Goal: Task Accomplishment & Management: Use online tool/utility

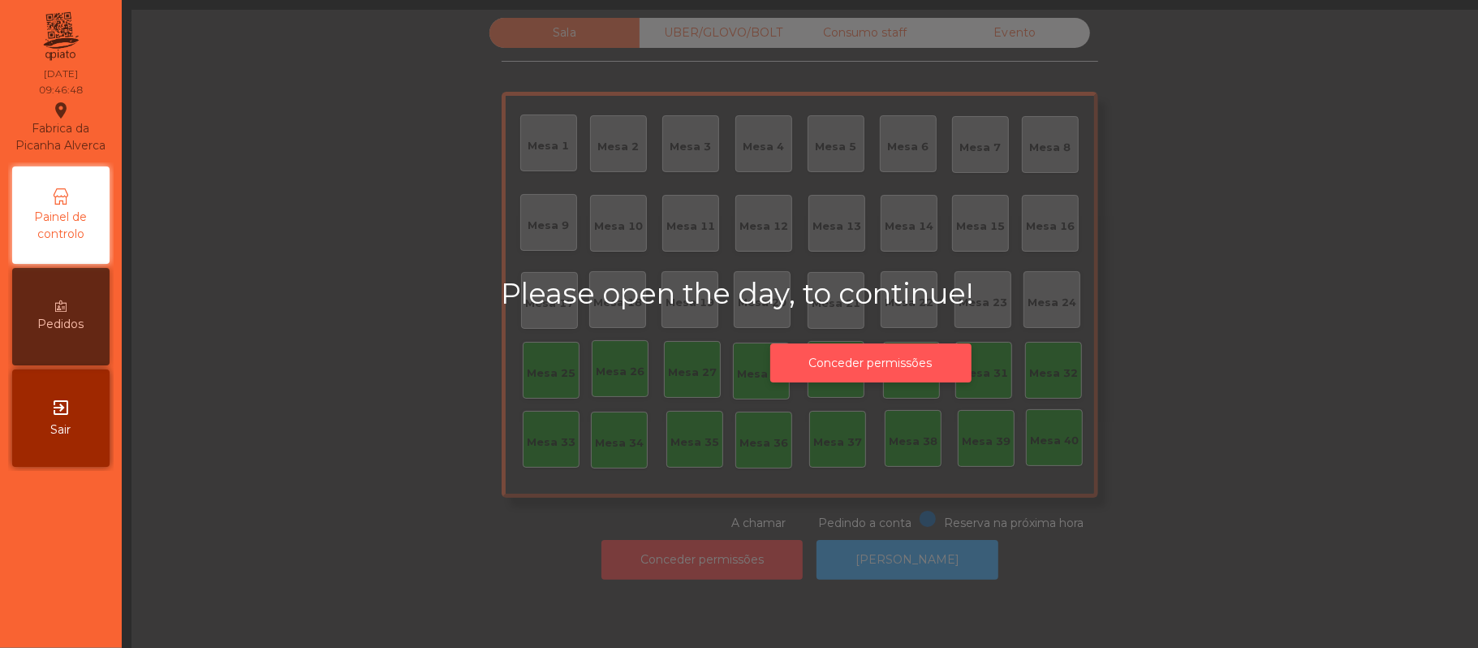
click at [929, 355] on button "Conceder permissões" at bounding box center [870, 363] width 201 height 40
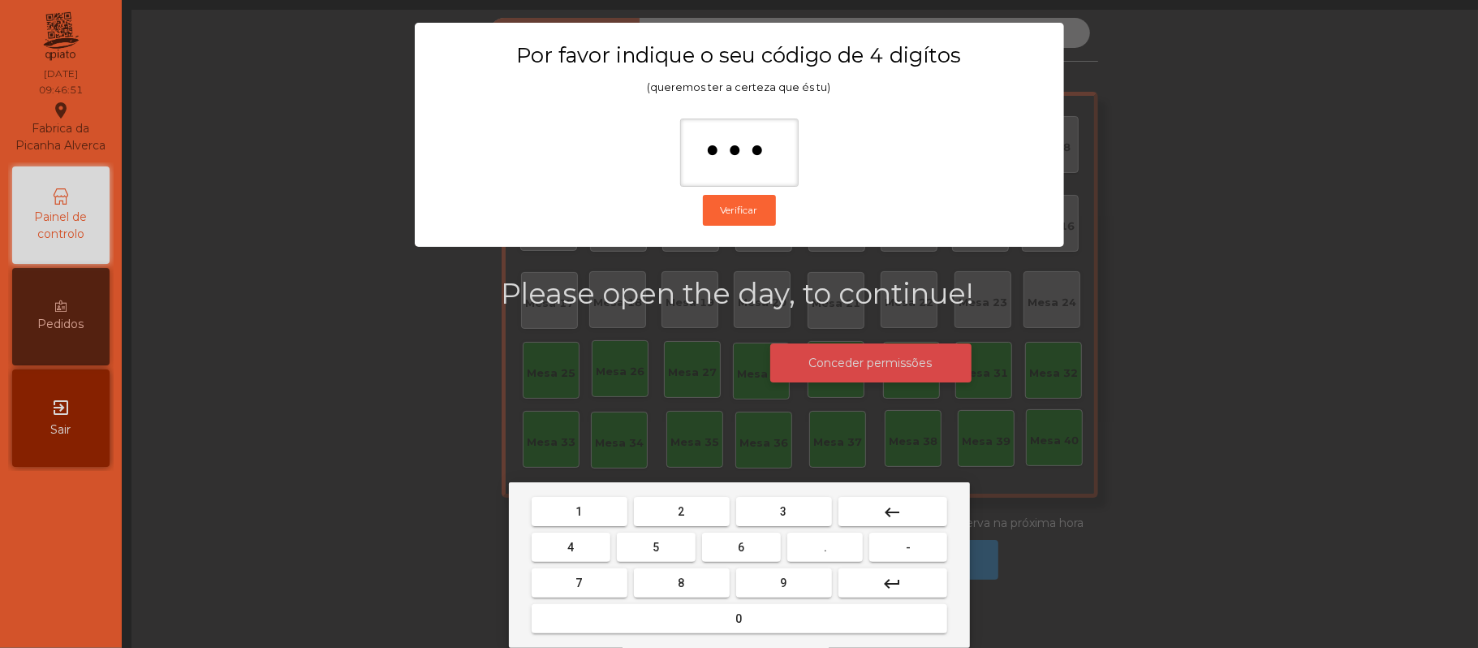
type input "****"
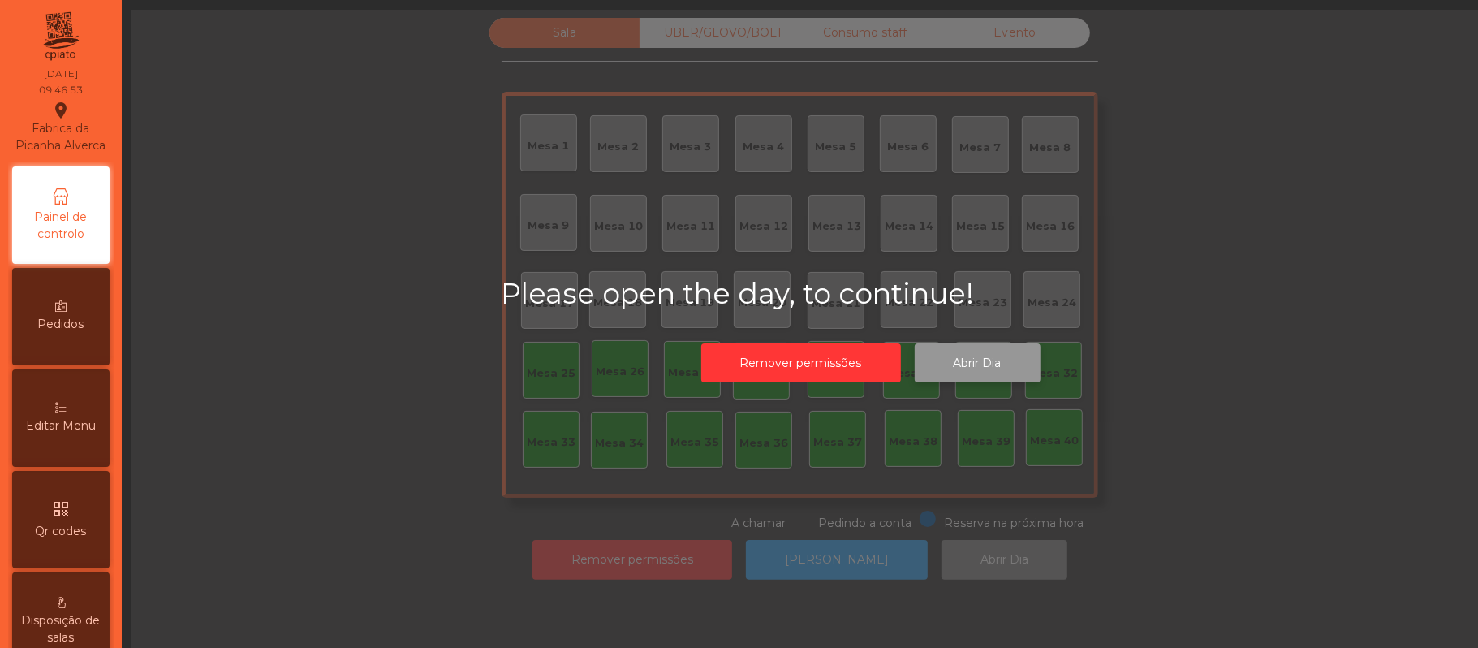
click at [987, 362] on button "Abrir Dia" at bounding box center [978, 363] width 126 height 40
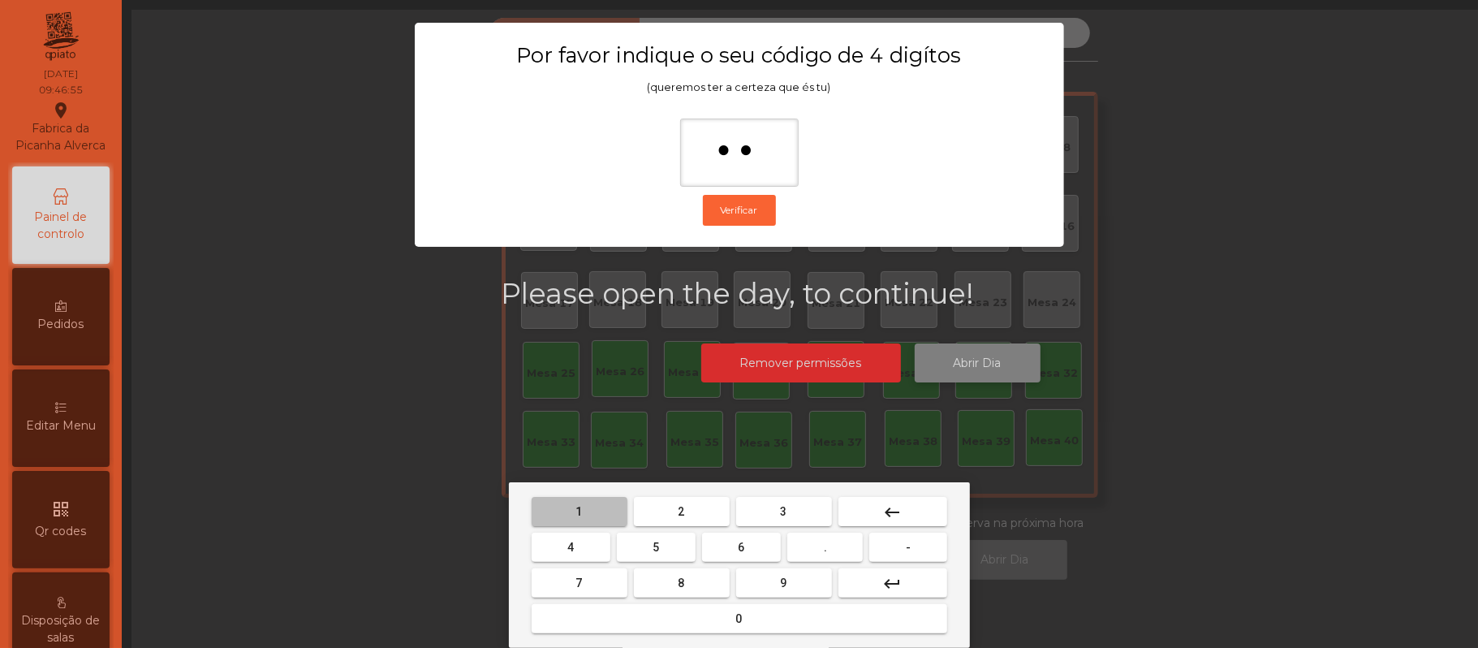
type input "***"
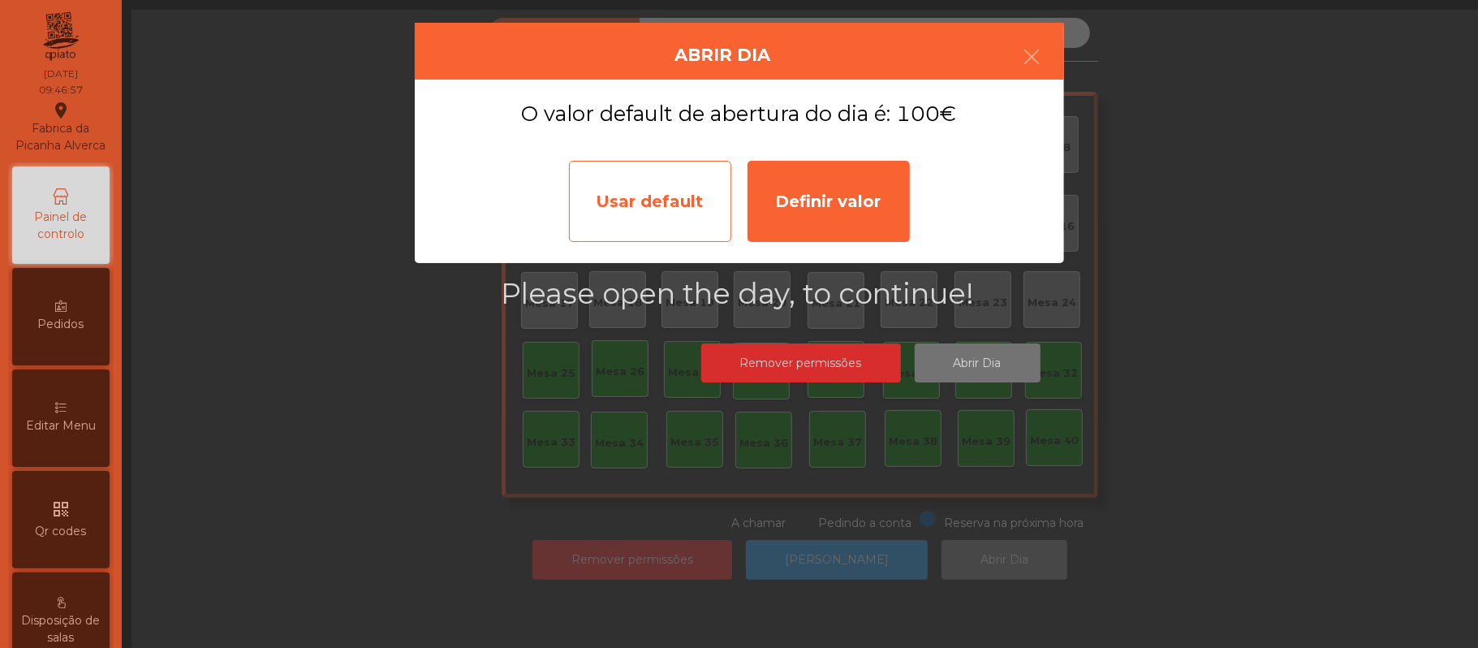
click at [621, 203] on div "Usar default" at bounding box center [650, 201] width 162 height 81
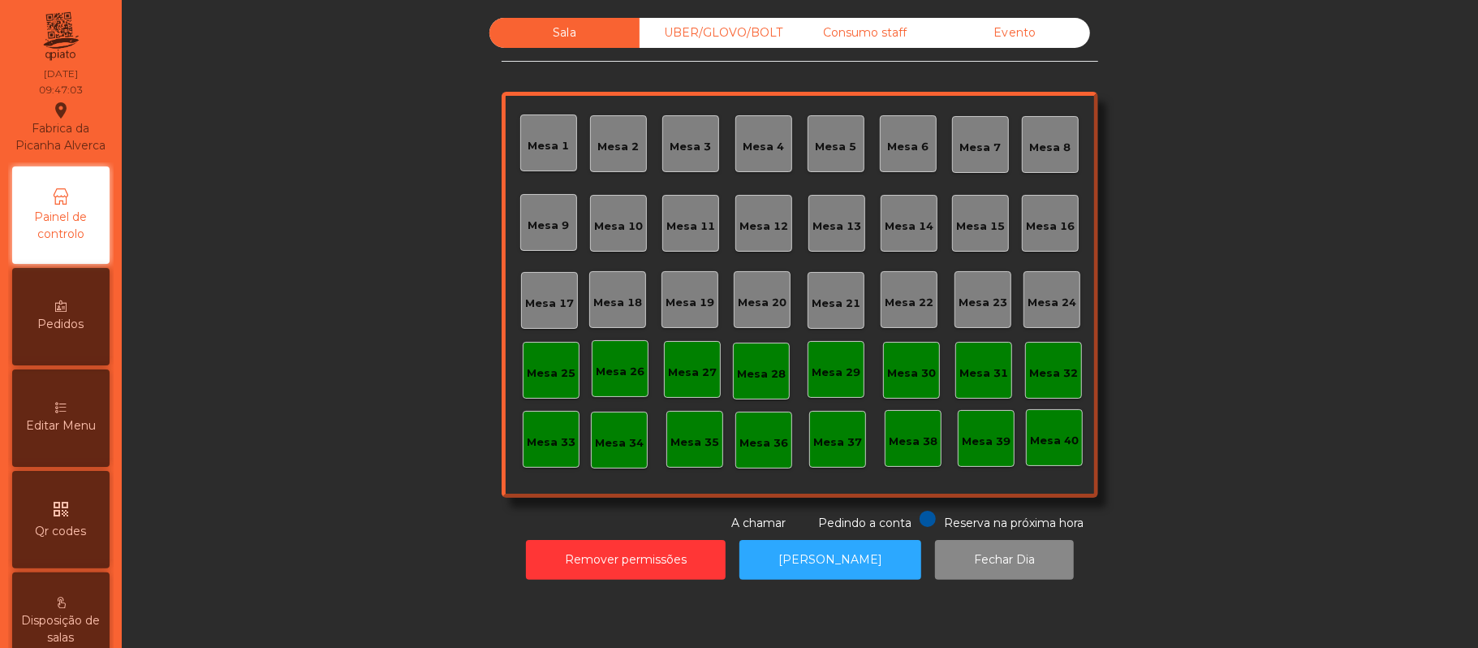
click at [995, 451] on div "Mesa 39" at bounding box center [986, 438] width 57 height 57
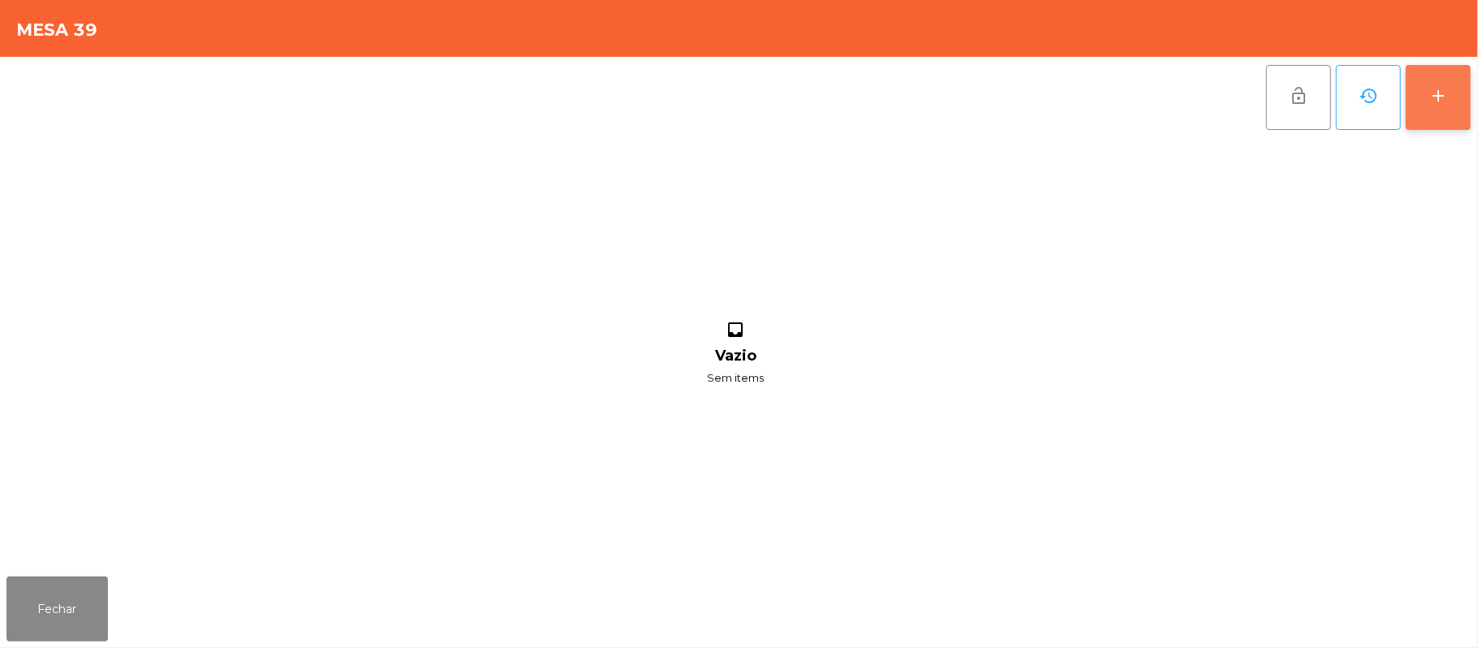
click at [1458, 111] on button "add" at bounding box center [1438, 97] width 65 height 65
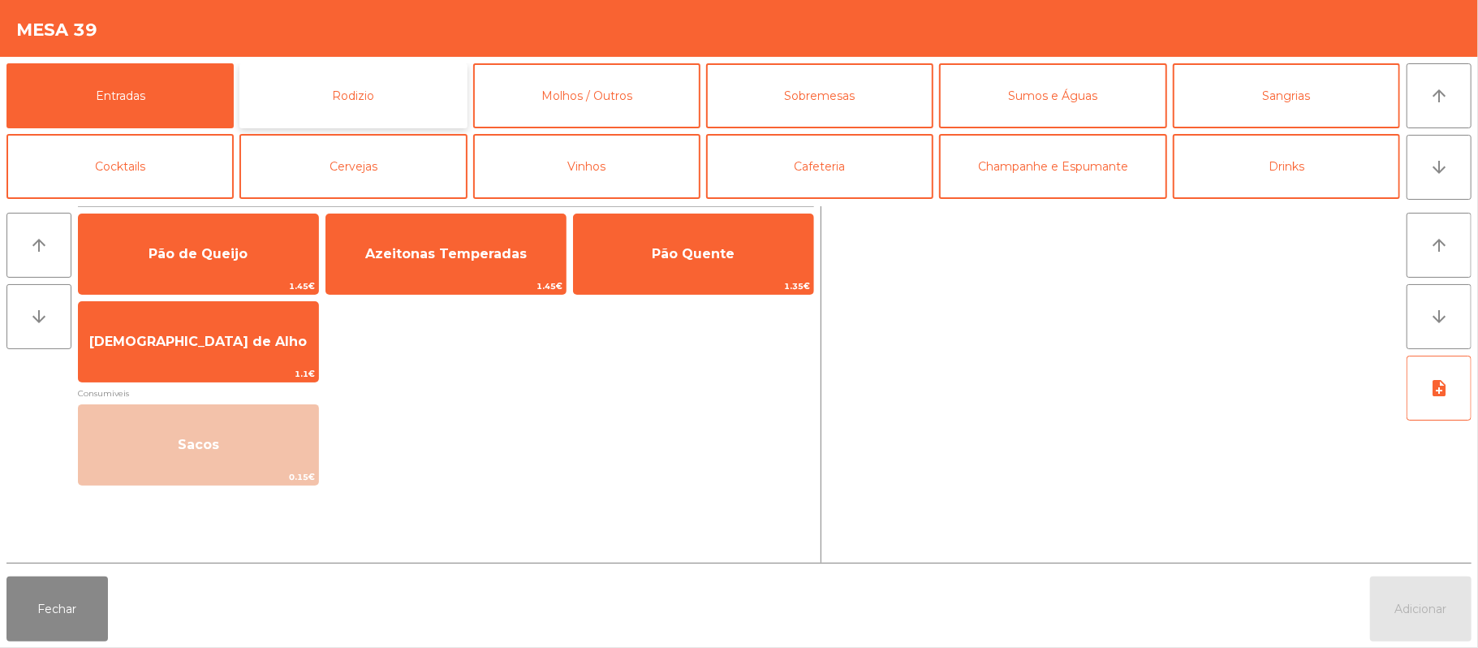
click at [394, 115] on button "Rodizio" at bounding box center [352, 95] width 227 height 65
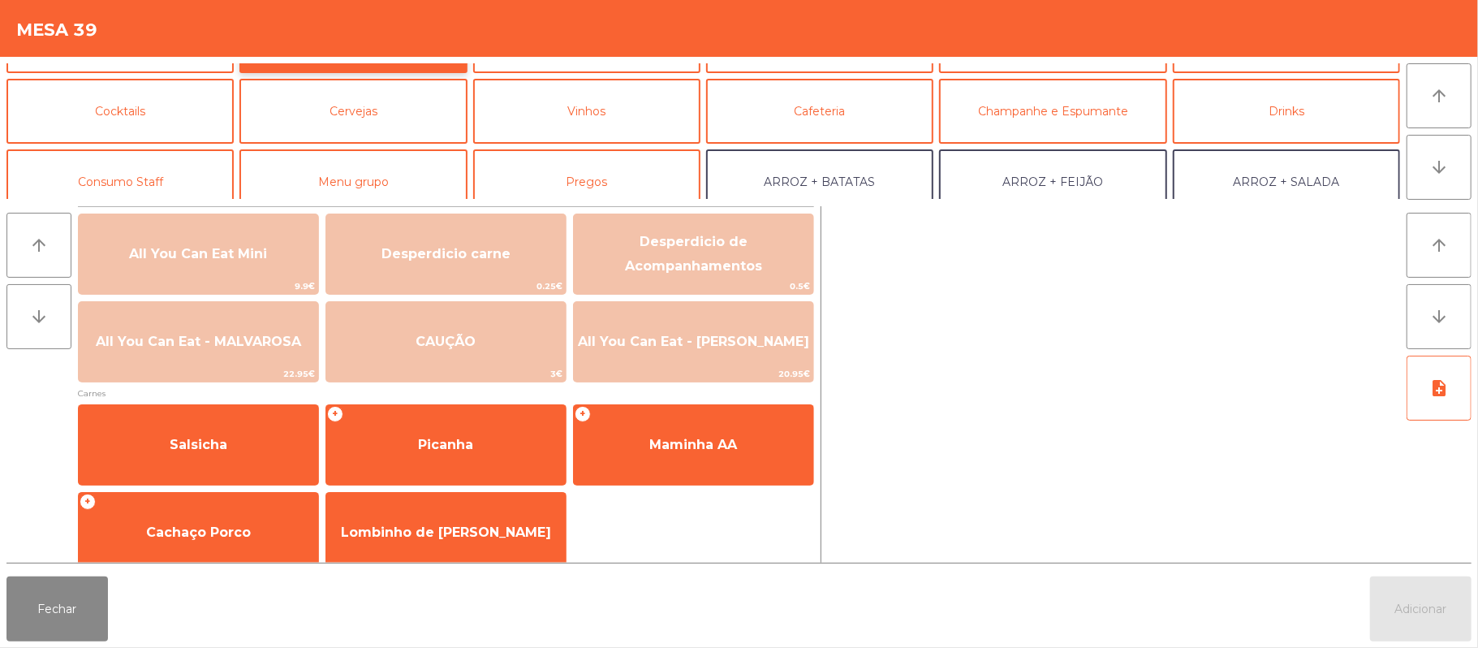
scroll to position [52, 0]
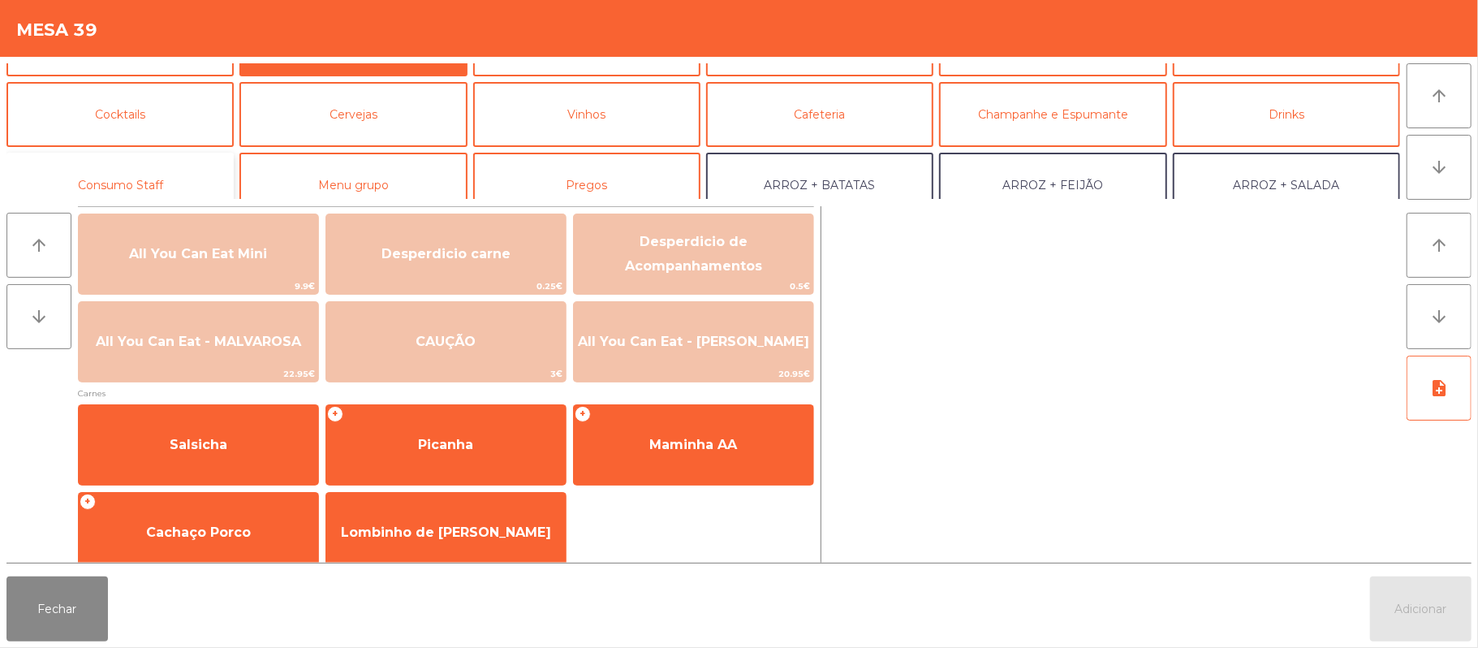
click at [156, 187] on button "Consumo Staff" at bounding box center [119, 185] width 227 height 65
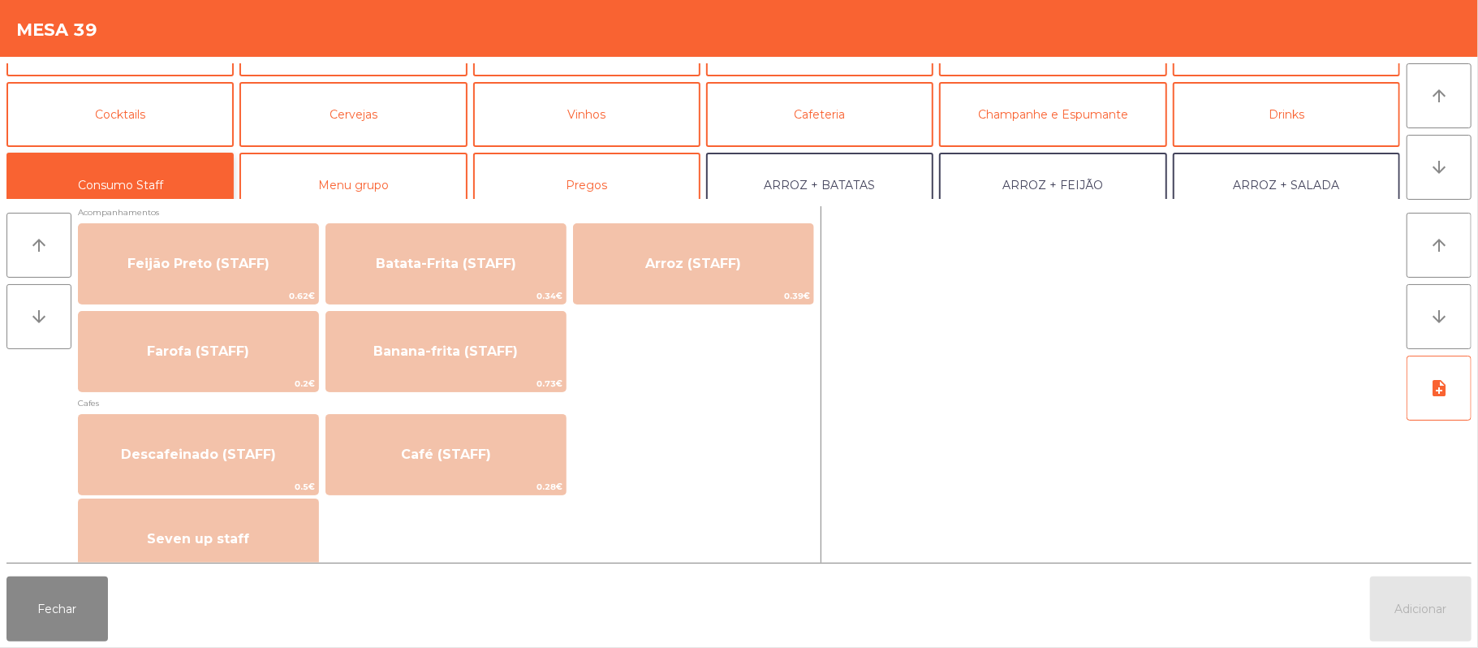
scroll to position [809, 0]
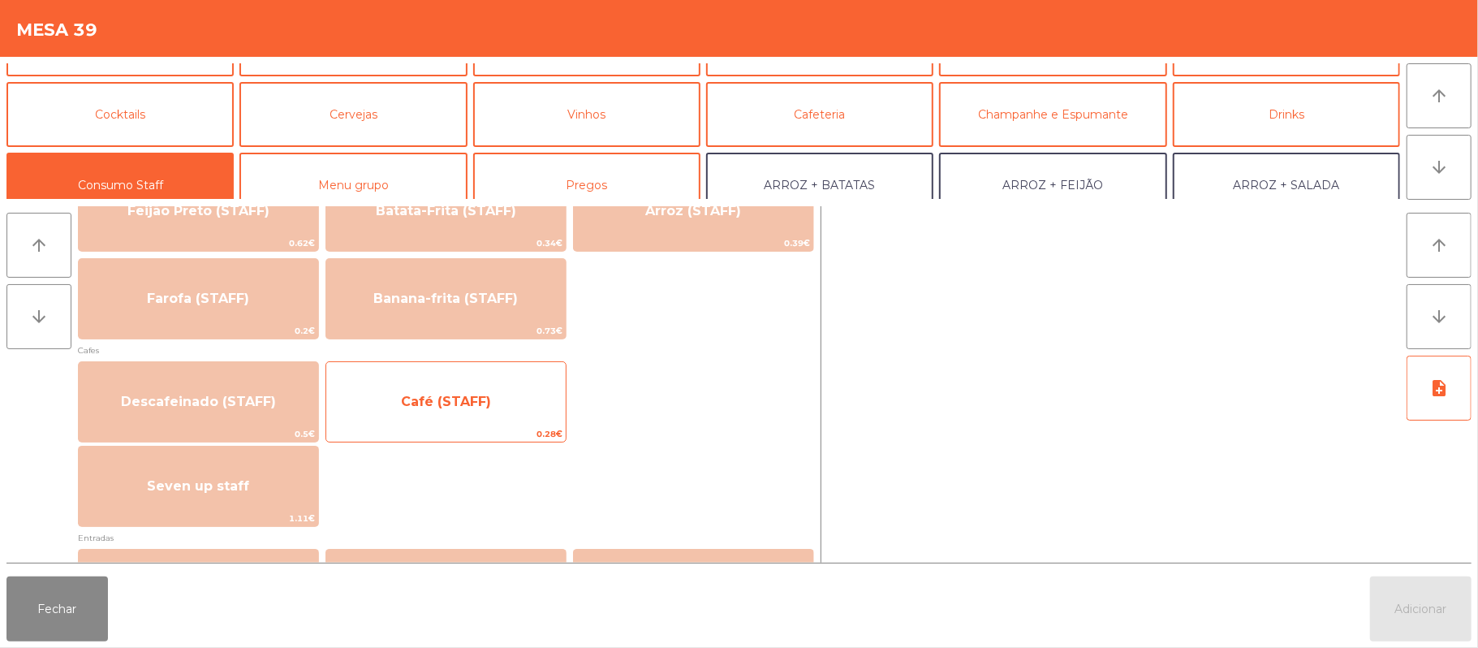
click at [537, 411] on span "Café (STAFF)" at bounding box center [445, 402] width 239 height 44
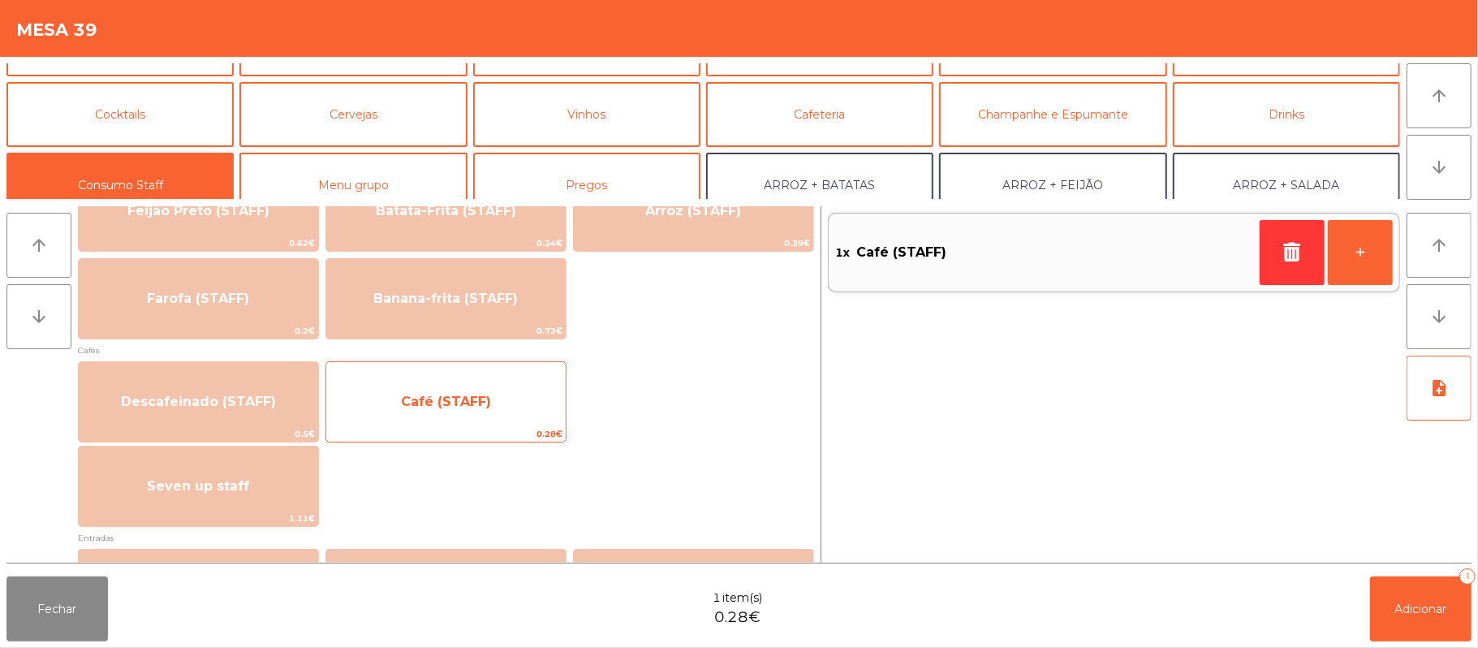
click at [549, 410] on span "Café (STAFF)" at bounding box center [445, 402] width 239 height 44
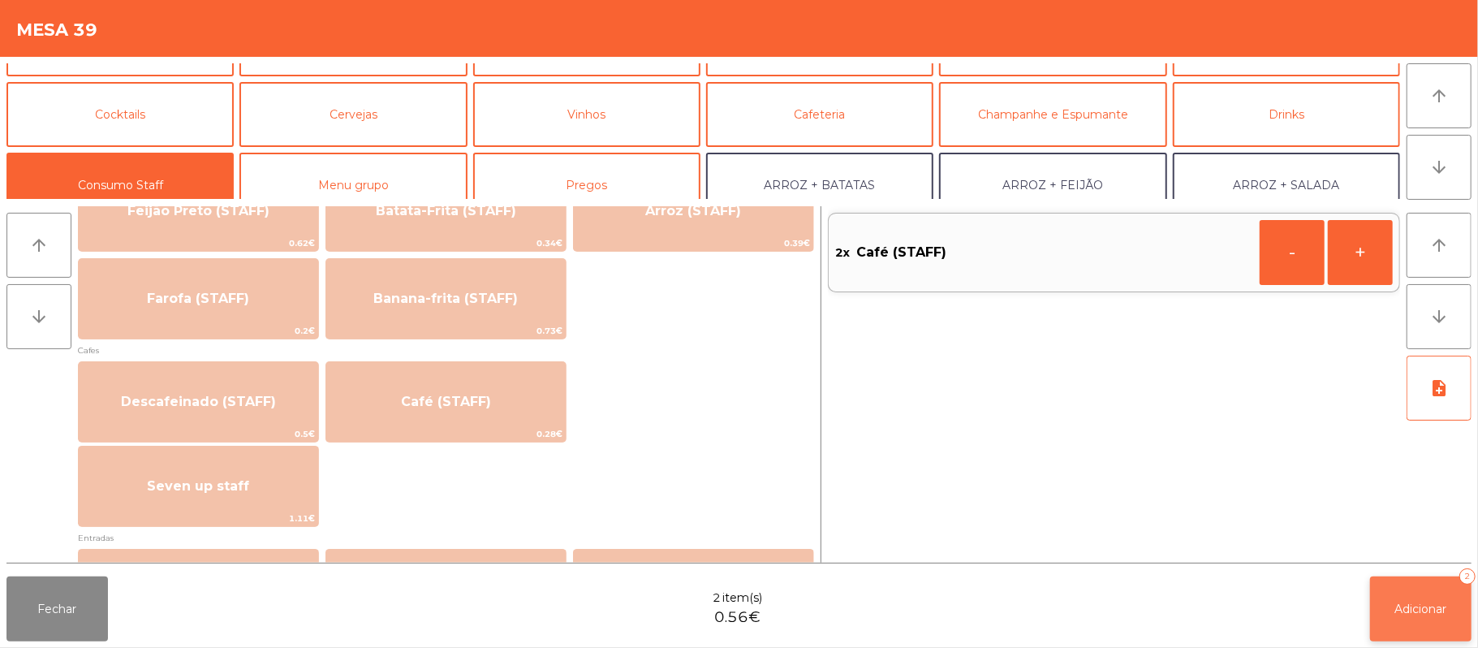
click at [1420, 641] on button "Adicionar 2" at bounding box center [1420, 608] width 101 height 65
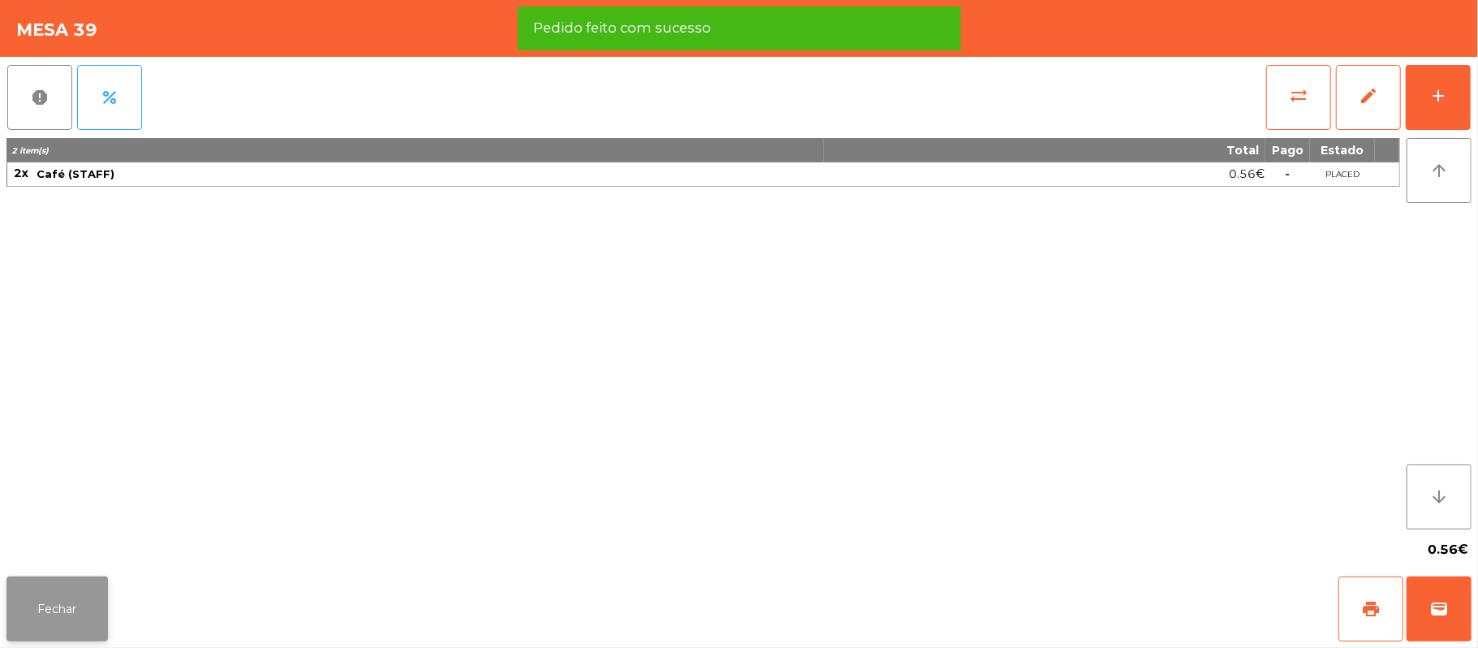
click at [53, 586] on button "Fechar" at bounding box center [56, 608] width 101 height 65
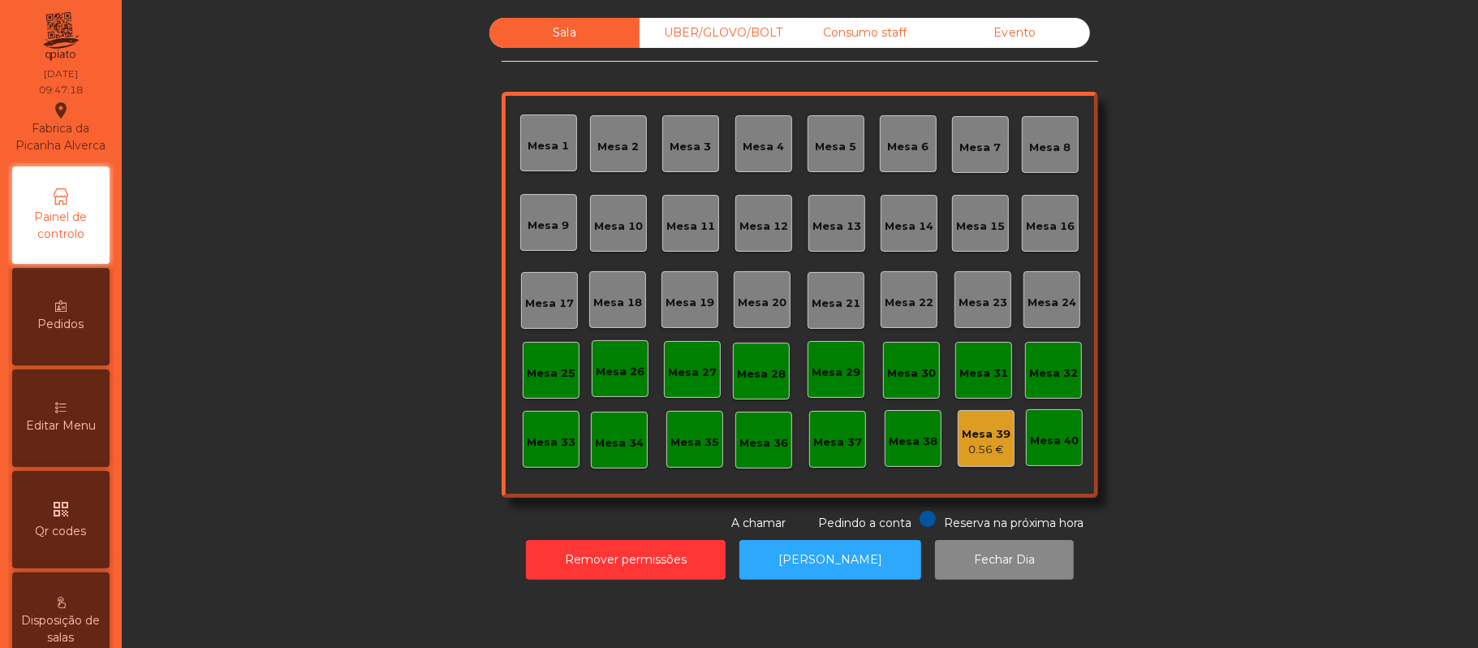
click at [817, 455] on div "Mesa 37" at bounding box center [837, 439] width 57 height 57
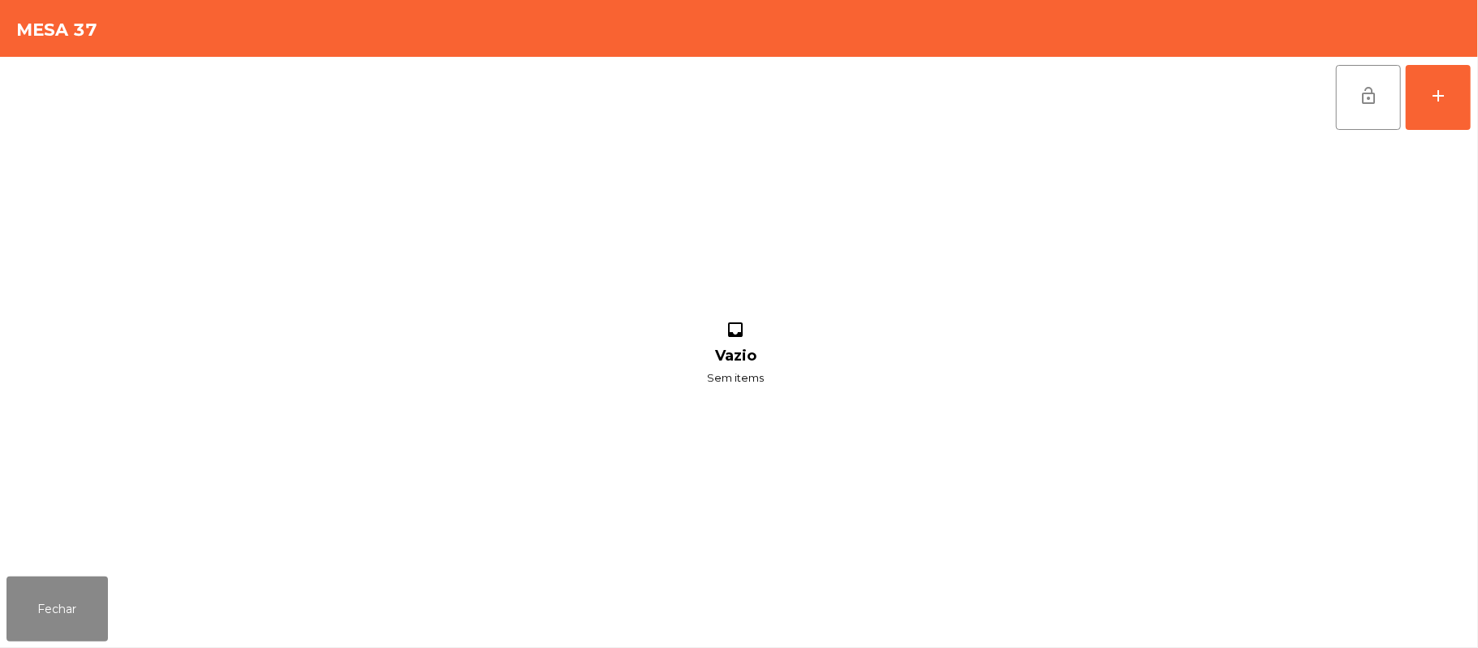
click at [1472, 109] on div "lock_open add inbox Vazio Sem items" at bounding box center [739, 313] width 1478 height 513
click at [1471, 89] on button "add" at bounding box center [1438, 97] width 65 height 65
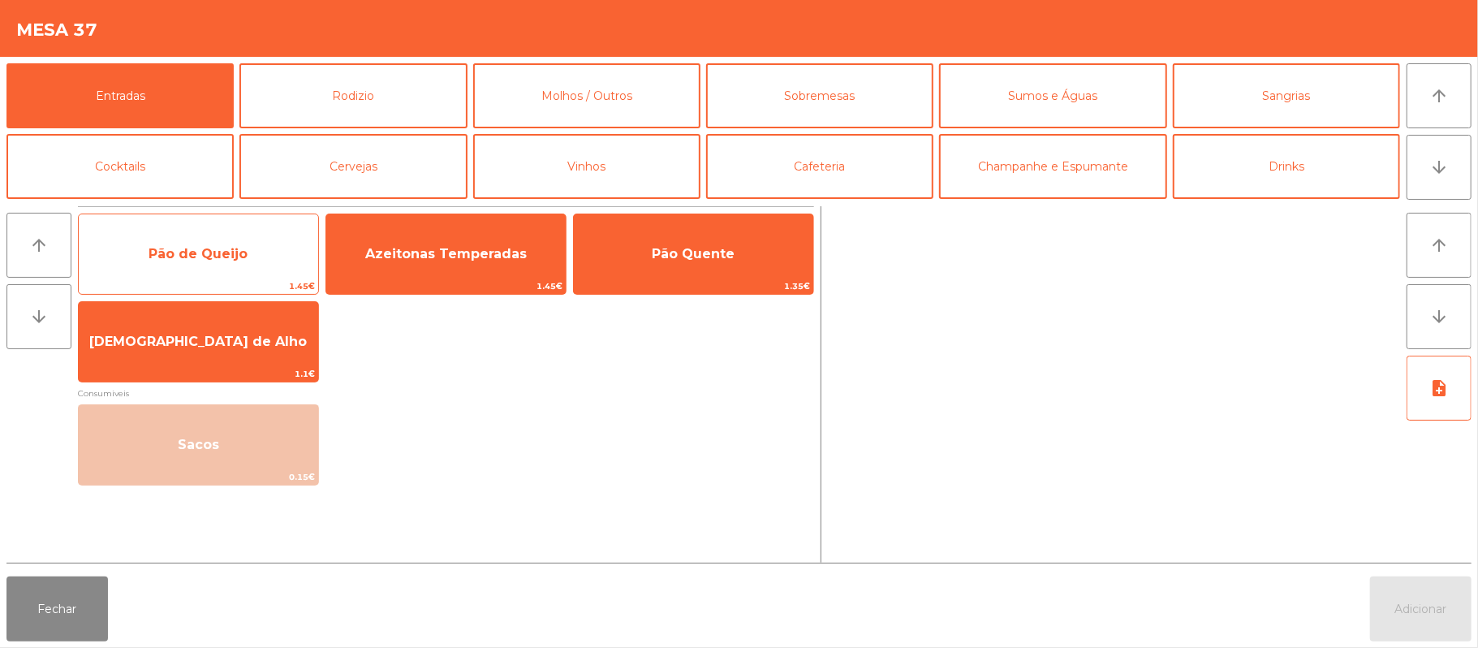
click at [265, 247] on span "Pão de Queijo" at bounding box center [198, 254] width 239 height 44
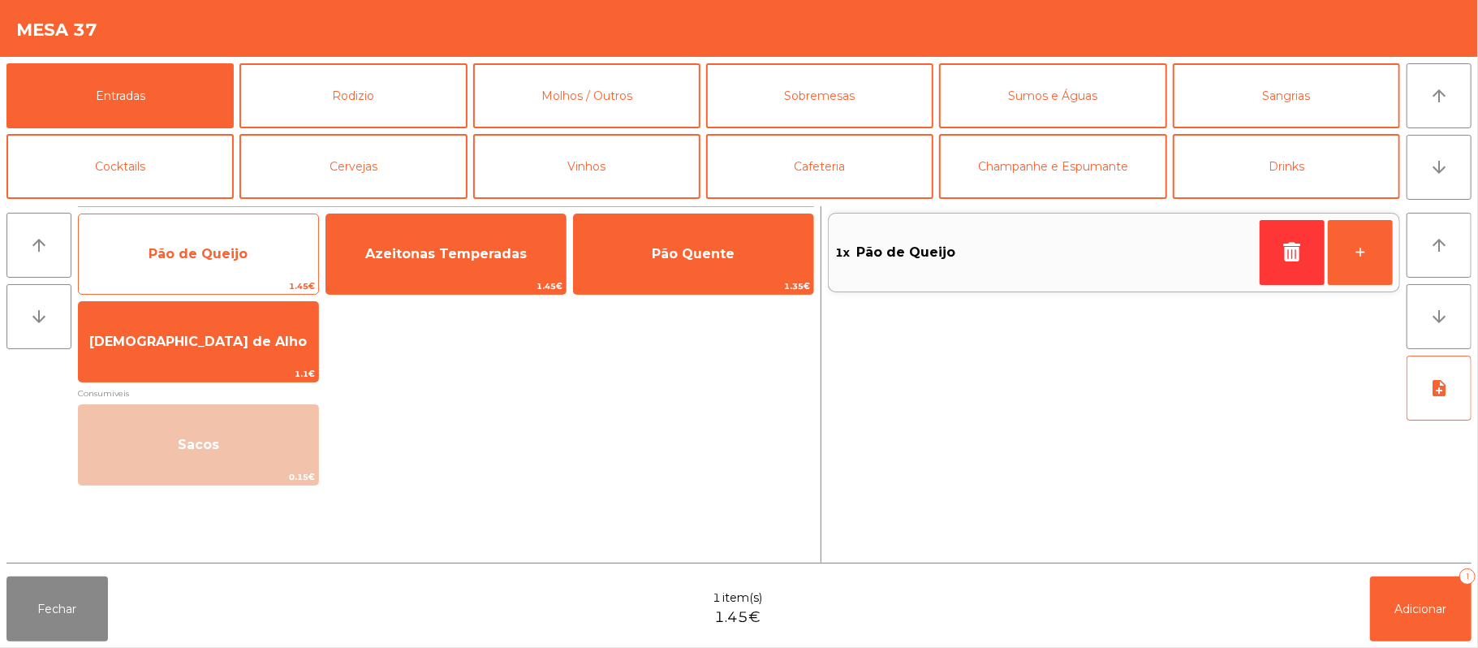
click at [296, 235] on span "Pão de Queijo" at bounding box center [198, 254] width 239 height 44
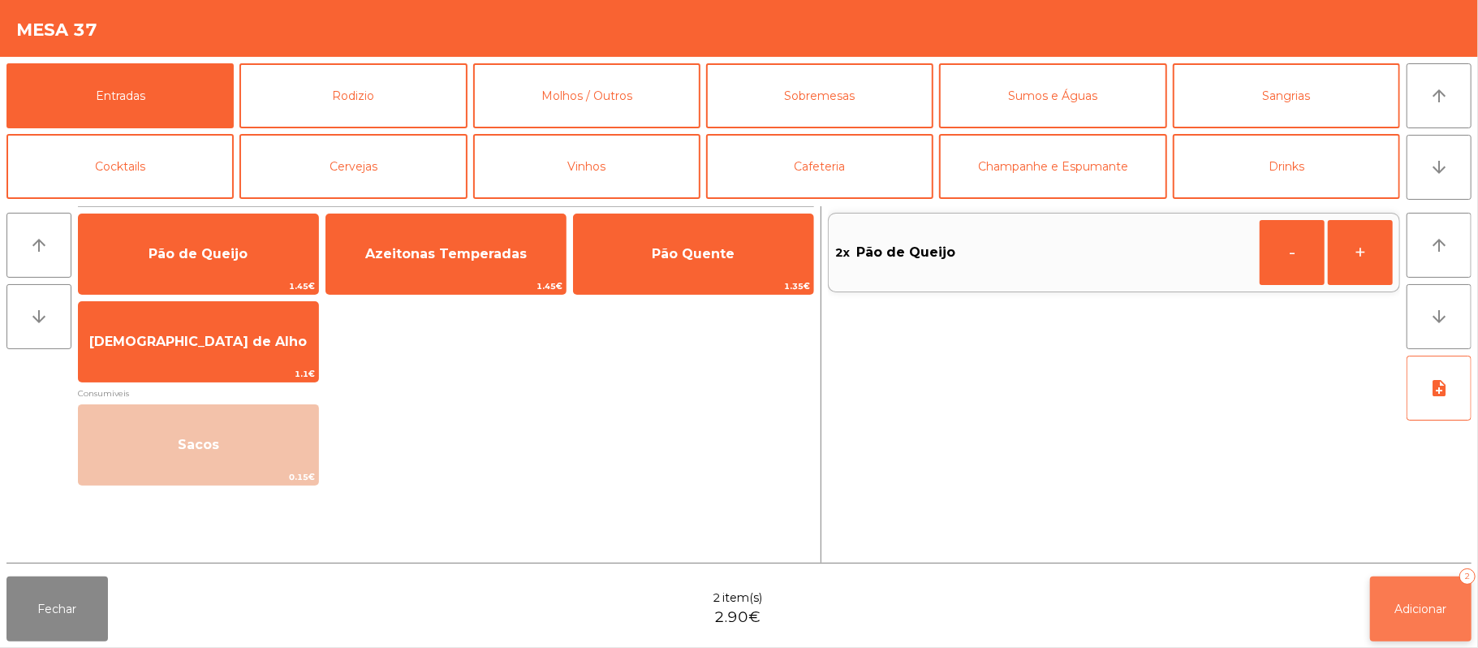
click at [1406, 614] on span "Adicionar" at bounding box center [1421, 609] width 52 height 15
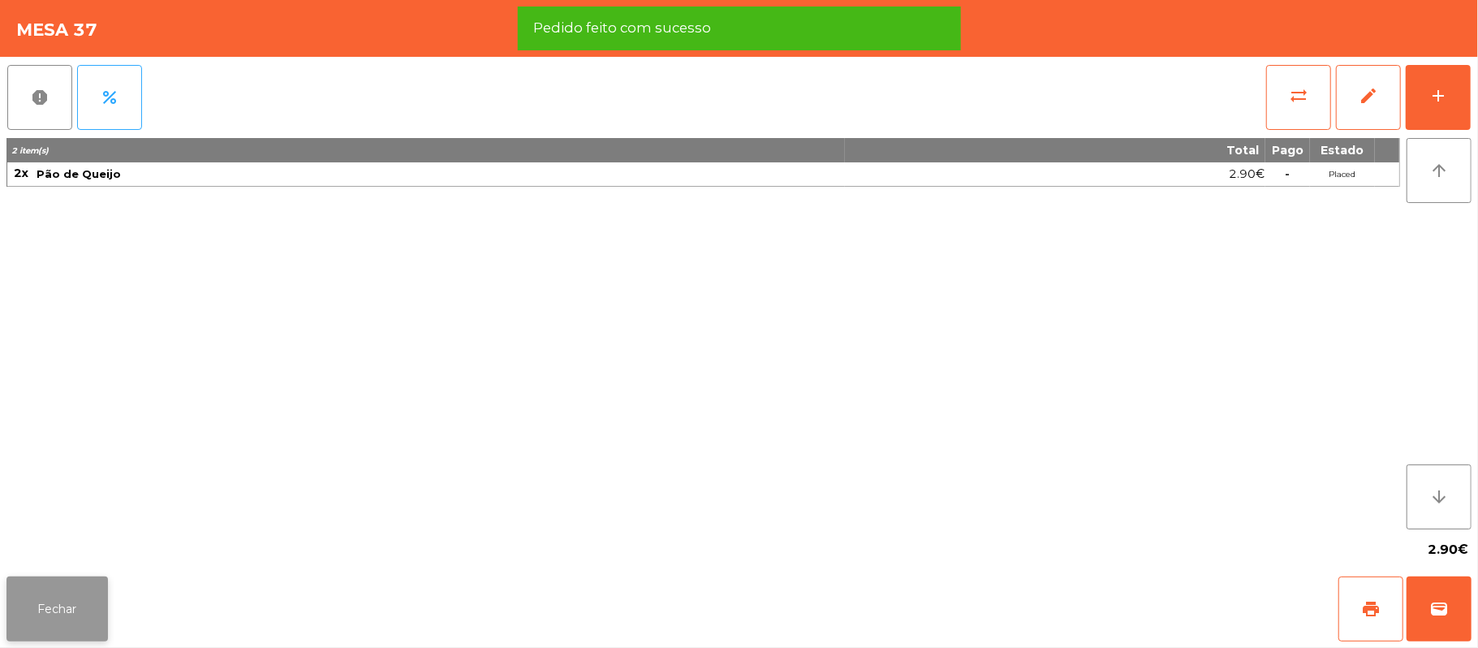
click at [50, 619] on button "Fechar" at bounding box center [56, 608] width 101 height 65
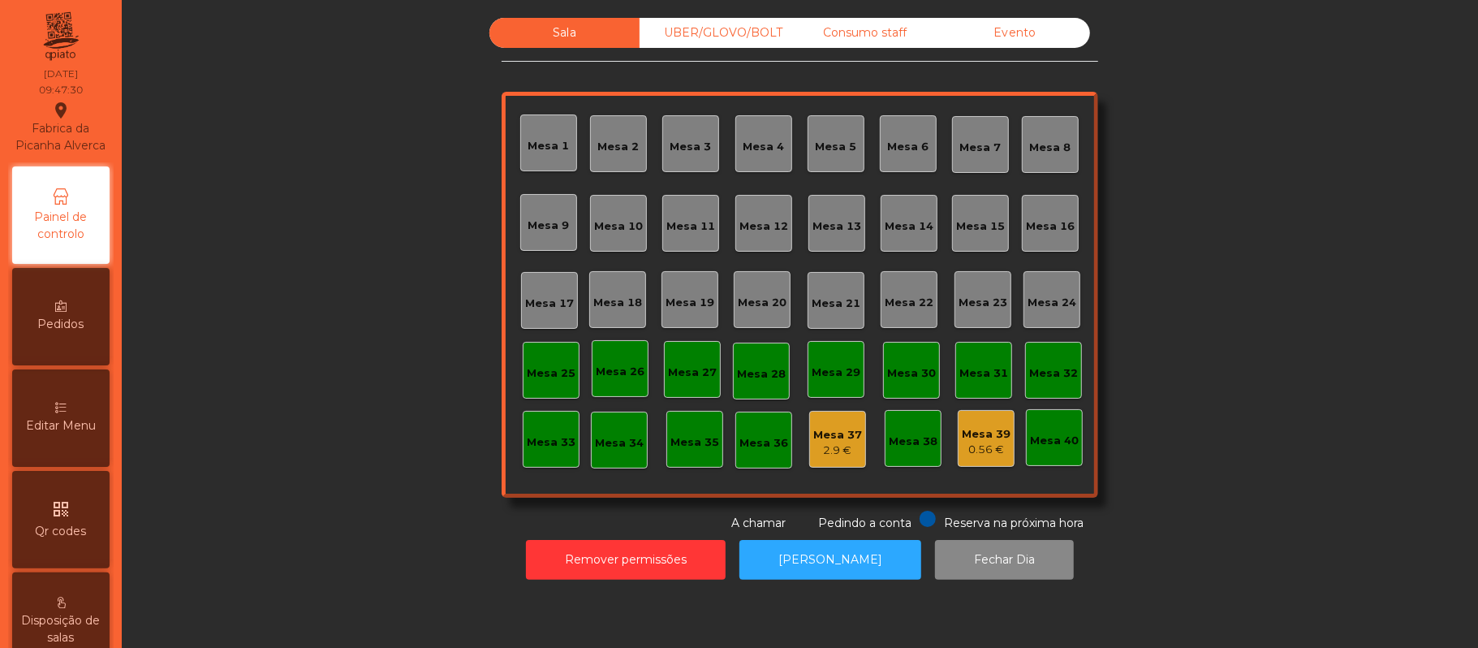
click at [882, 36] on div "Consumo staff" at bounding box center [865, 33] width 150 height 30
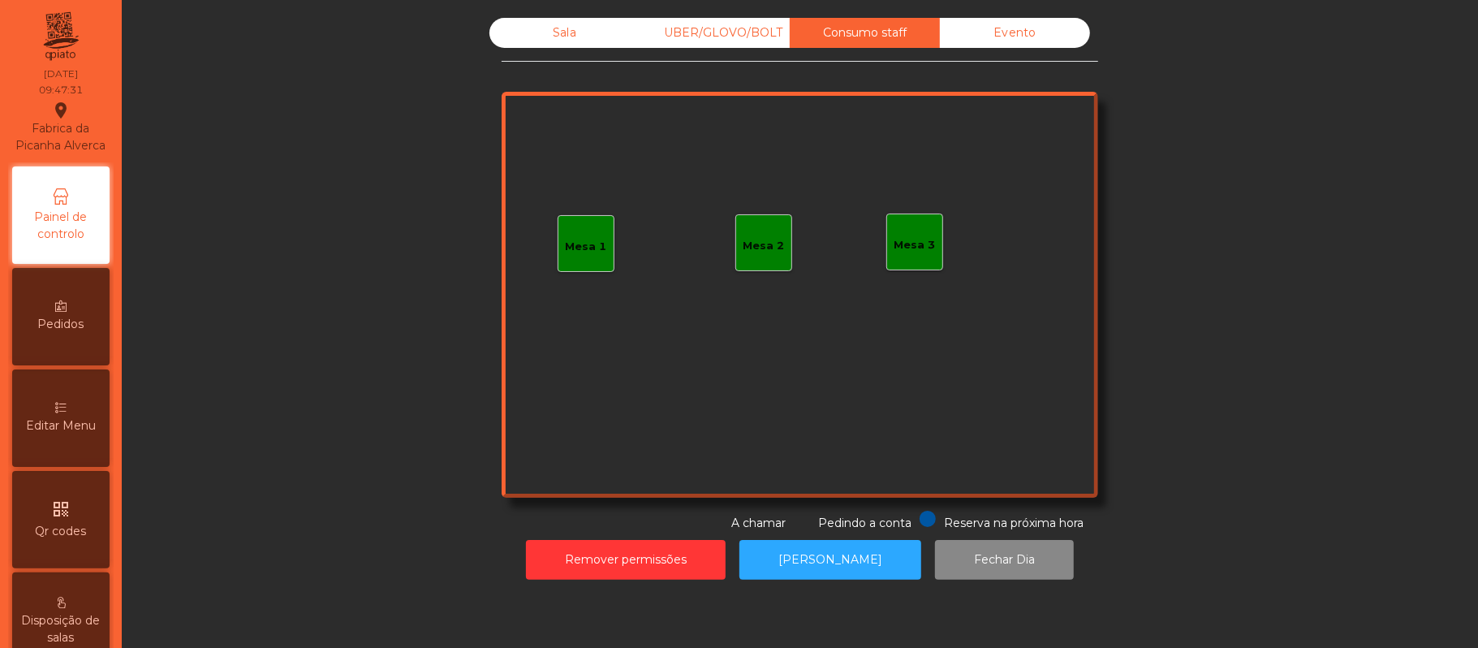
click at [589, 258] on div "Mesa 1" at bounding box center [586, 243] width 57 height 57
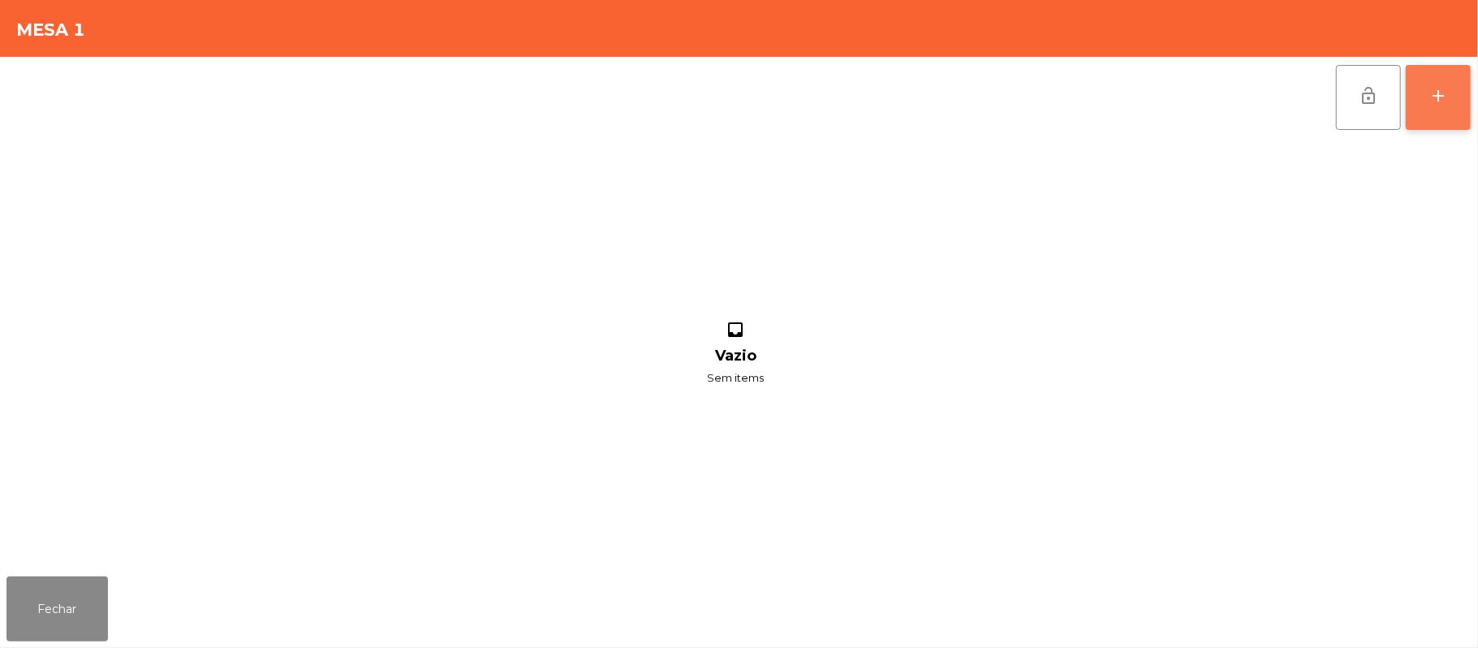
click at [1437, 108] on button "add" at bounding box center [1438, 97] width 65 height 65
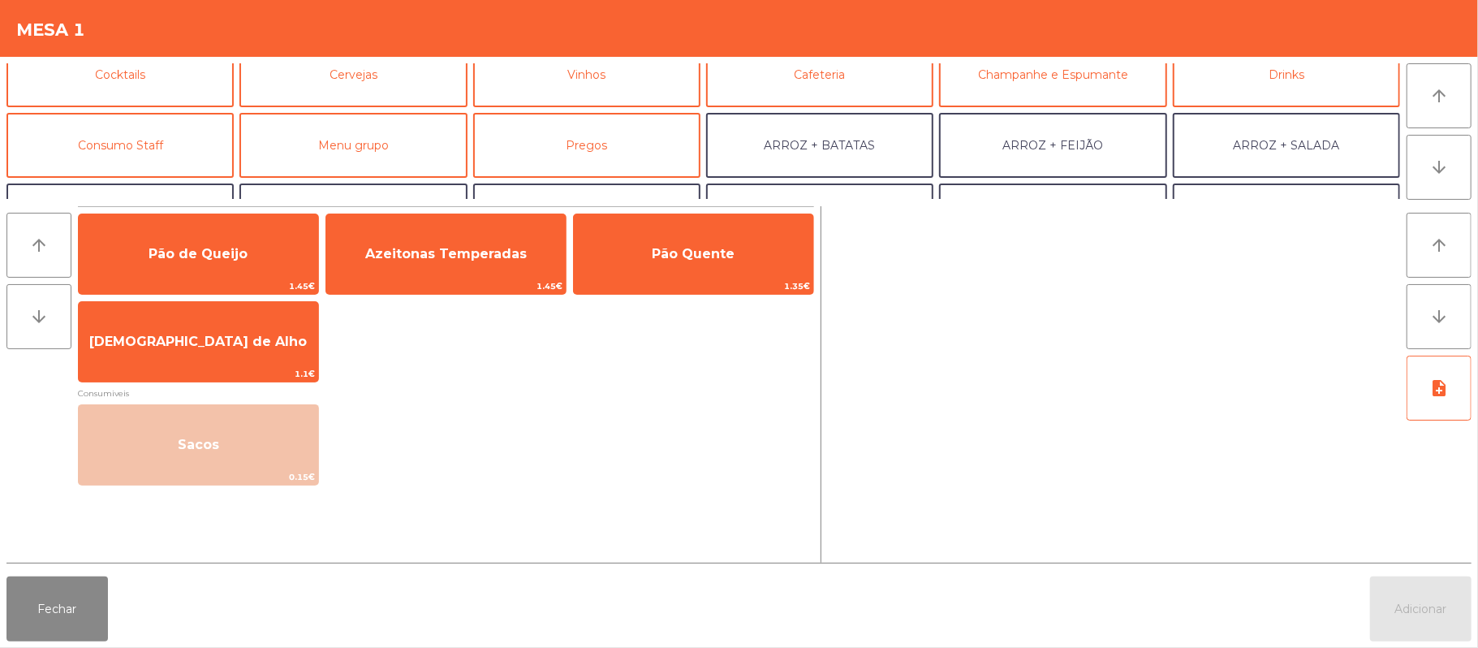
scroll to position [94, 0]
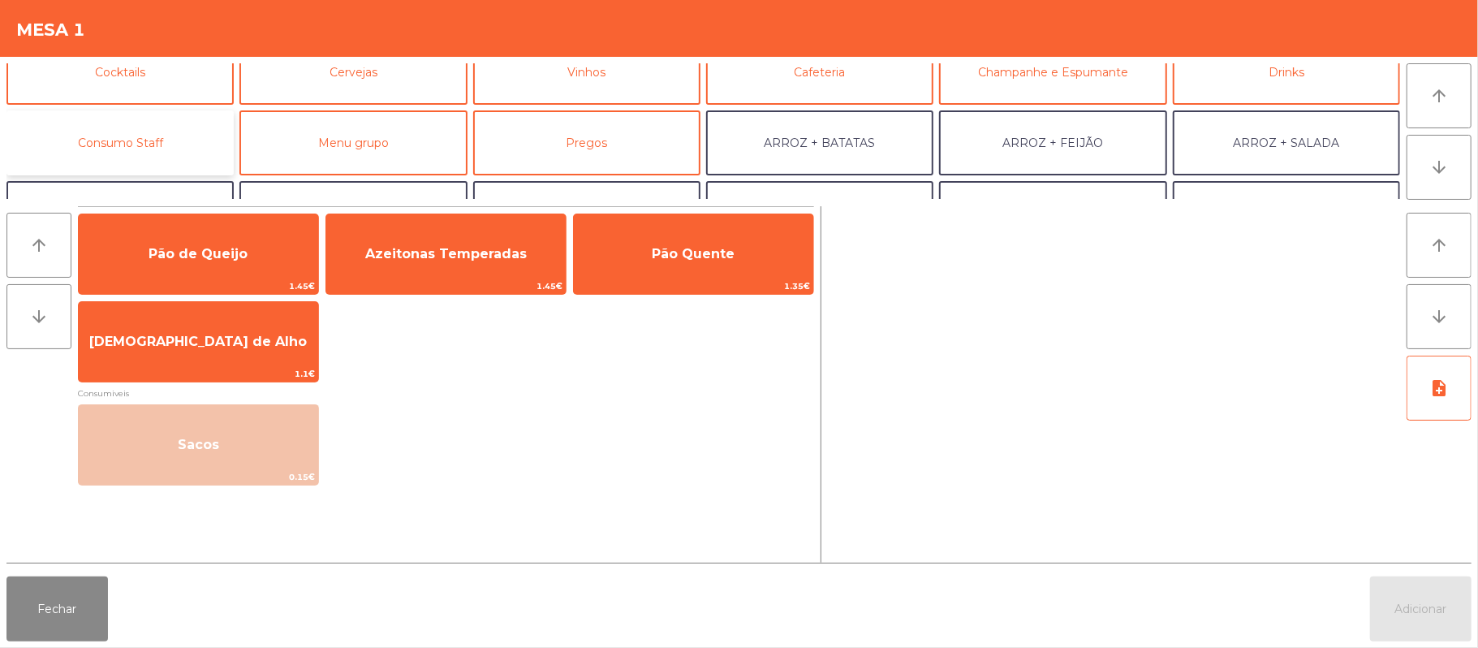
click at [167, 162] on button "Consumo Staff" at bounding box center [119, 142] width 227 height 65
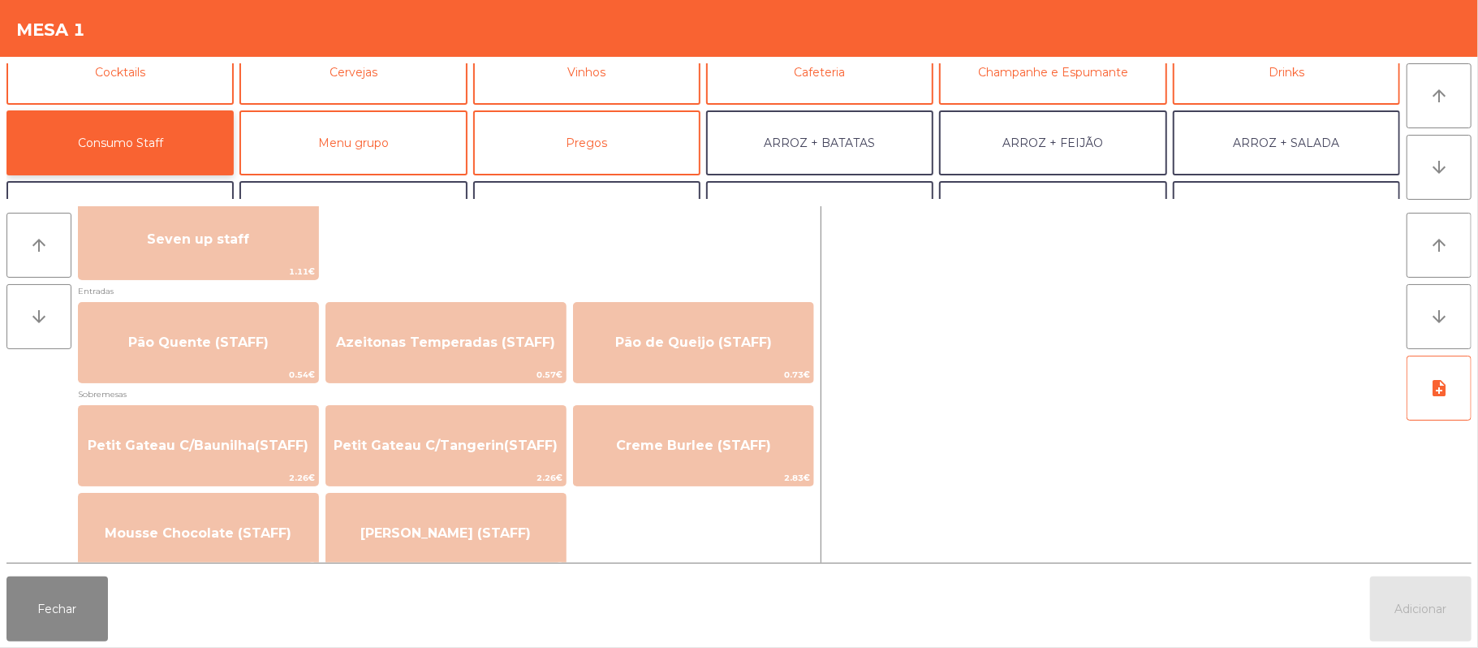
scroll to position [1059, 0]
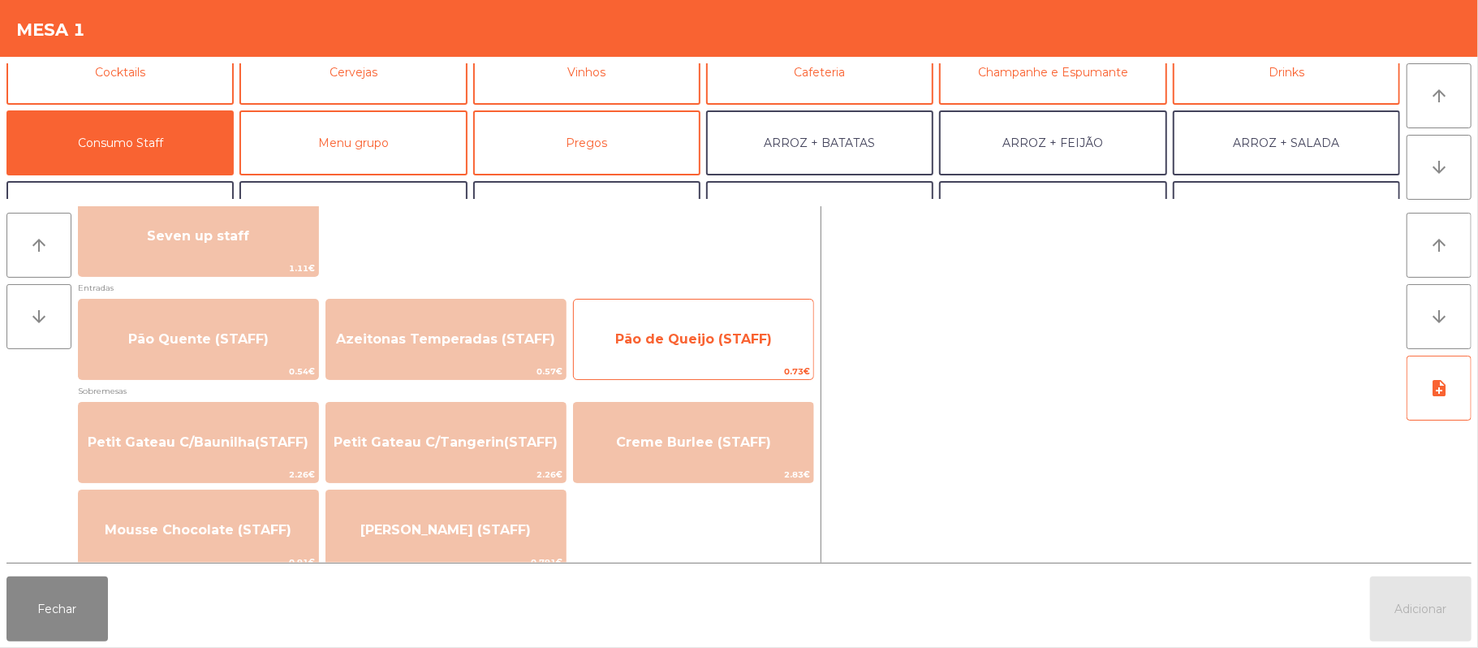
click at [692, 334] on span "Pão de Queijo (STAFF)" at bounding box center [693, 338] width 157 height 15
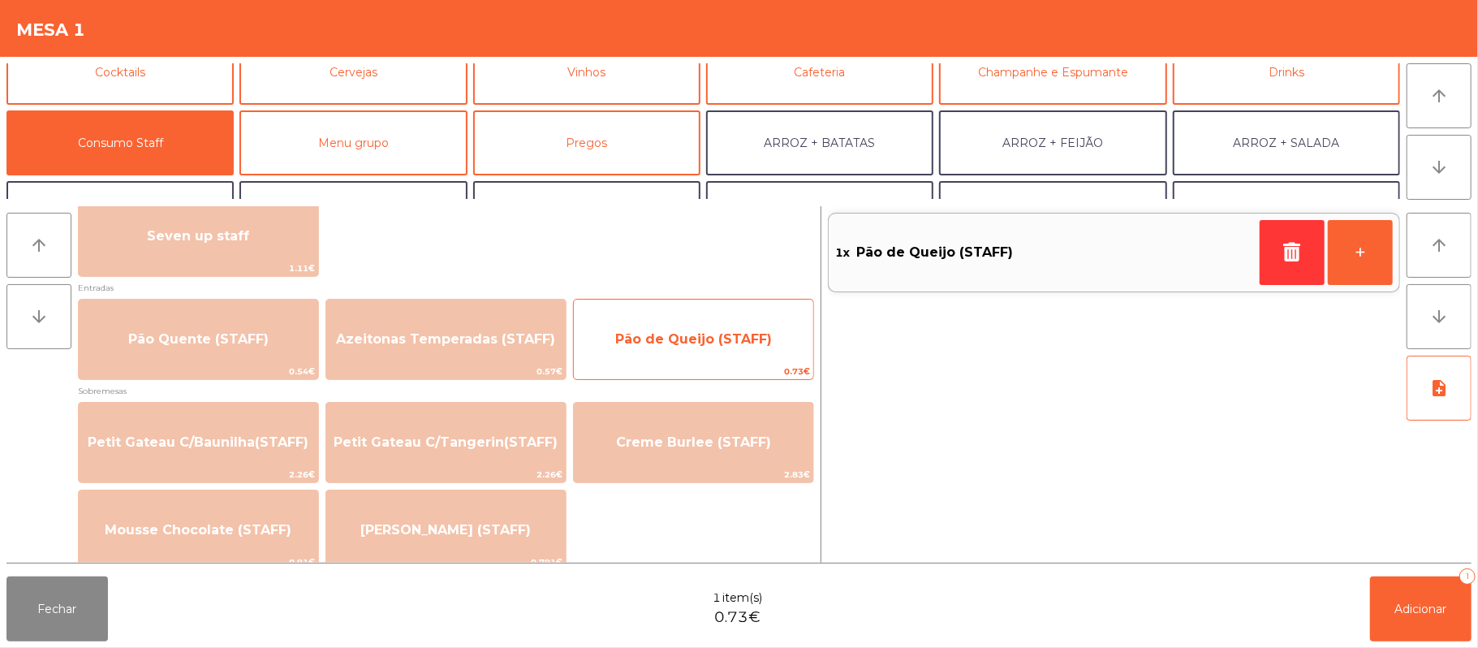
click at [708, 329] on span "Pão de Queijo (STAFF)" at bounding box center [693, 339] width 239 height 44
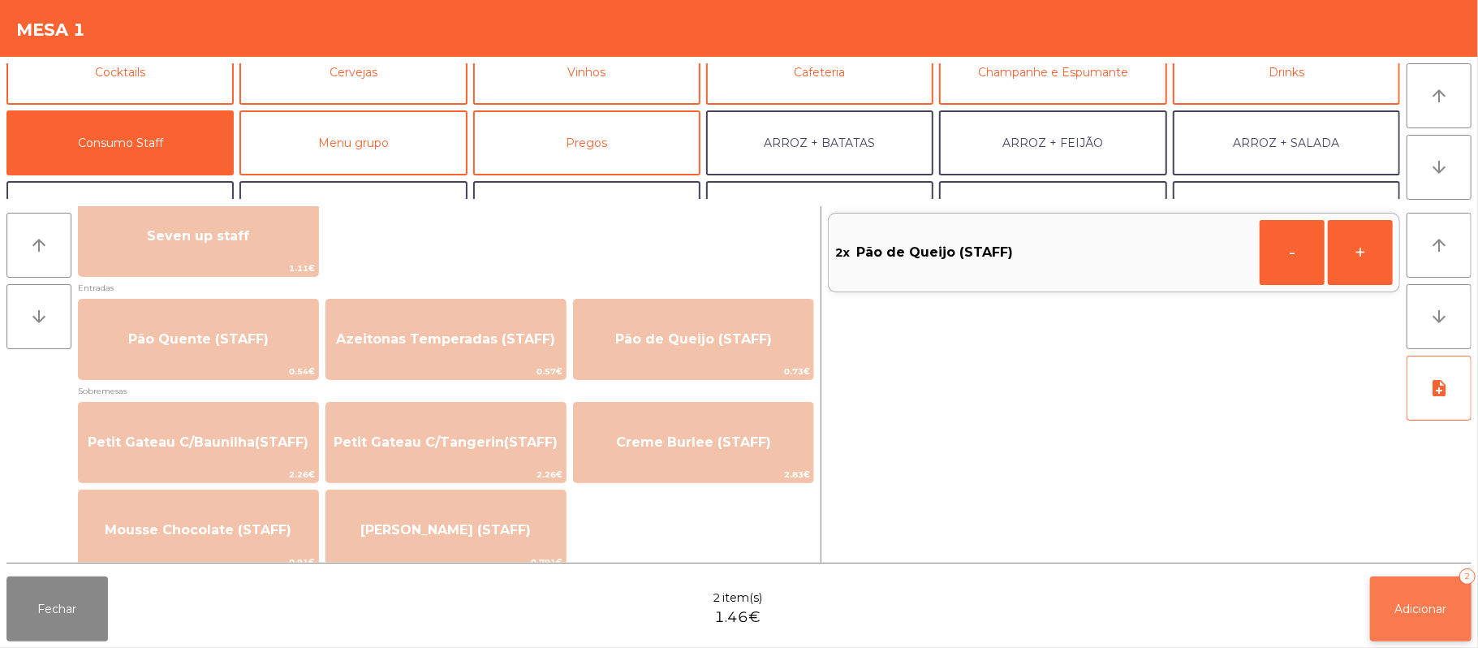
click at [1421, 615] on span "Adicionar" at bounding box center [1421, 609] width 52 height 15
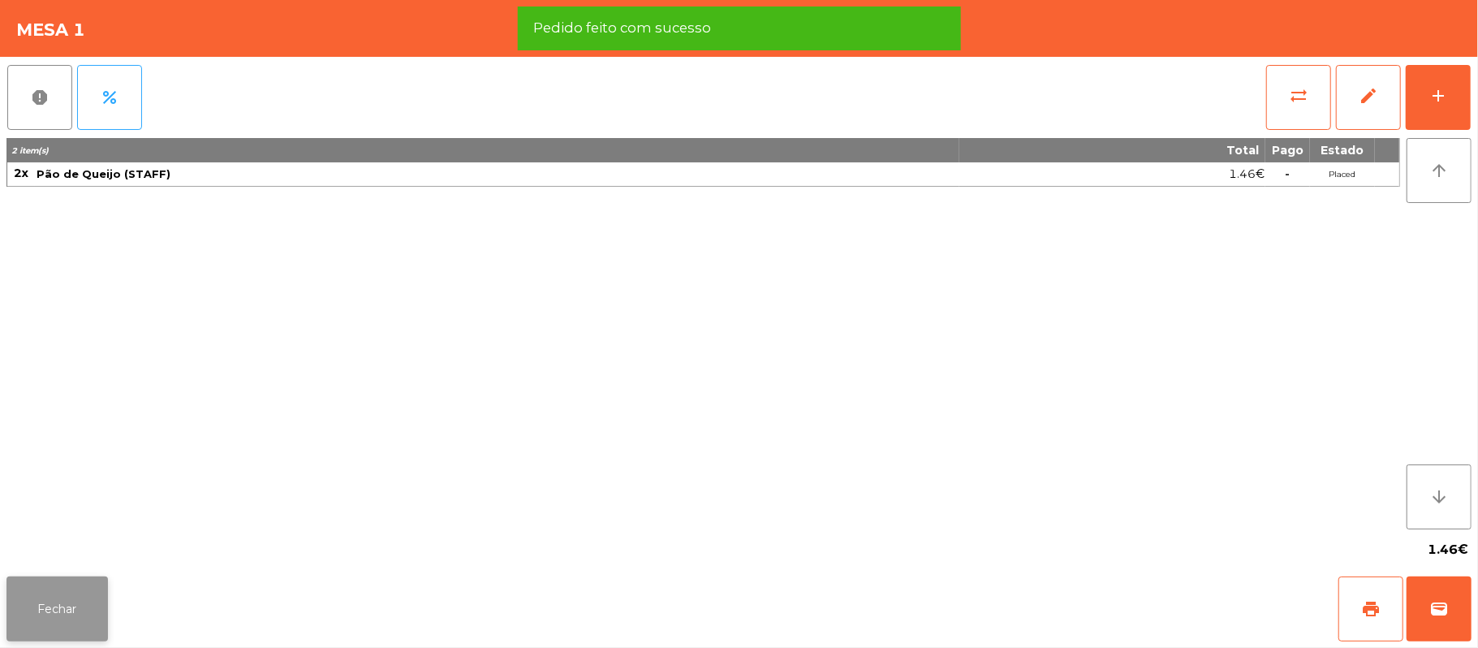
click at [92, 634] on button "Fechar" at bounding box center [56, 608] width 101 height 65
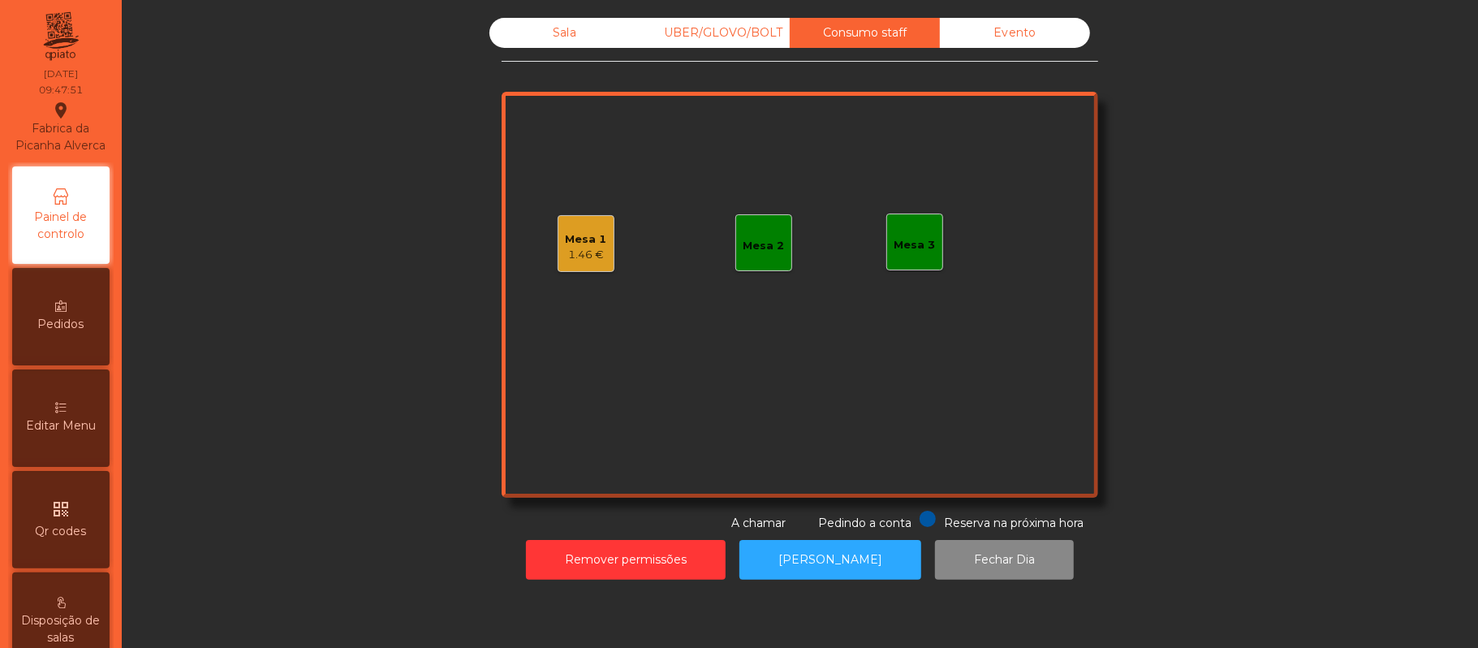
click at [572, 248] on div "1.46 €" at bounding box center [586, 255] width 41 height 16
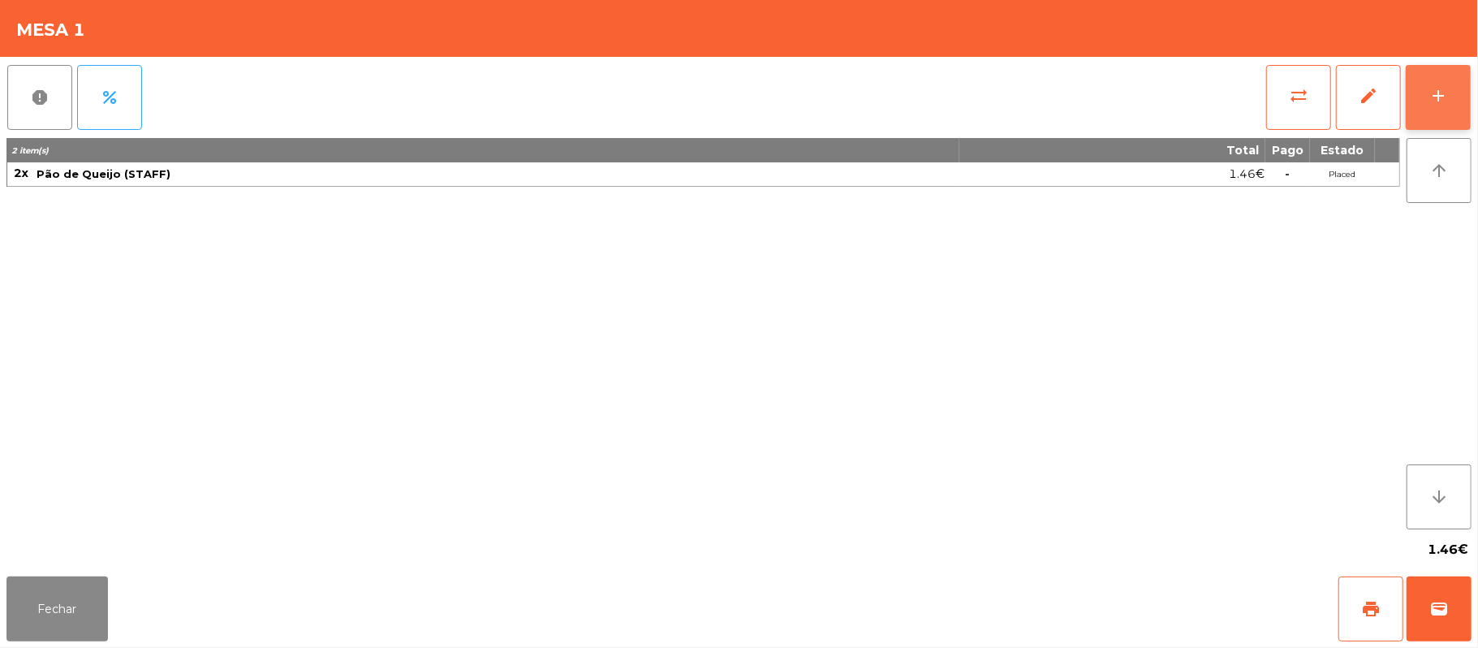
click at [1435, 95] on div "add" at bounding box center [1438, 95] width 19 height 19
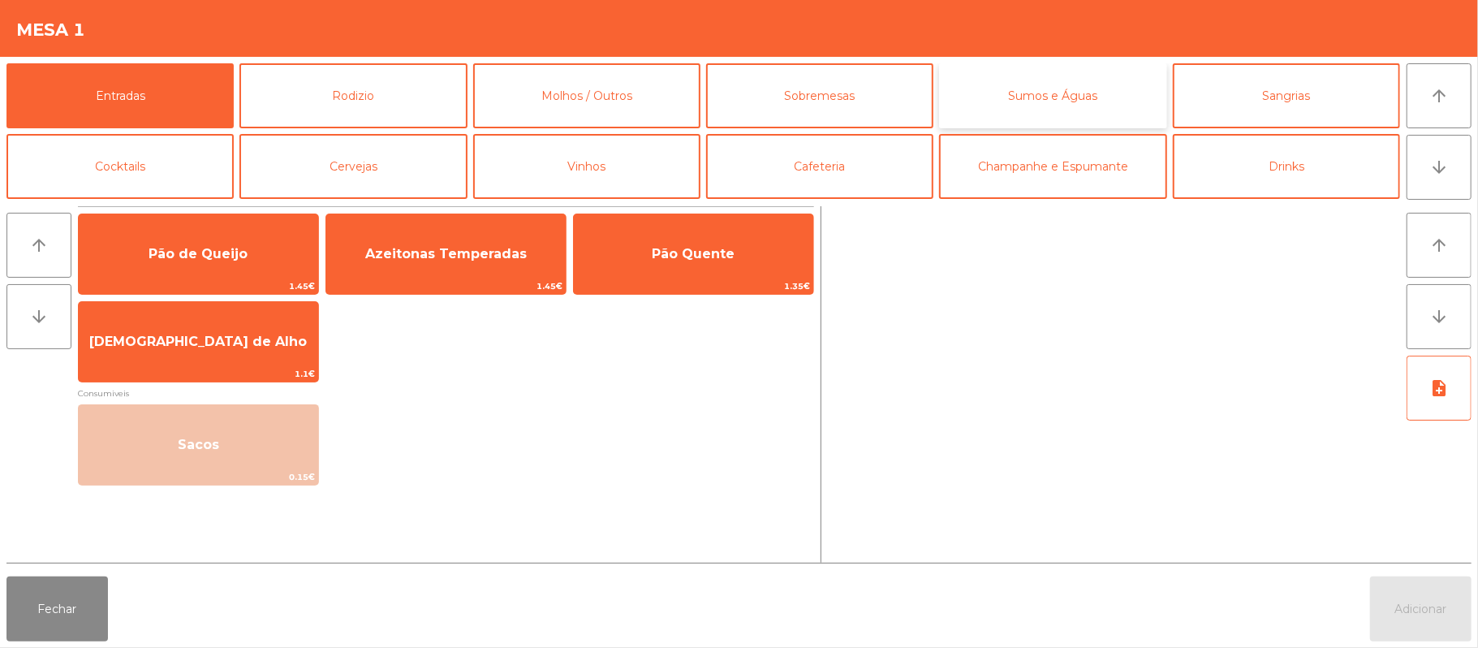
click at [1111, 101] on button "Sumos e Águas" at bounding box center [1052, 95] width 227 height 65
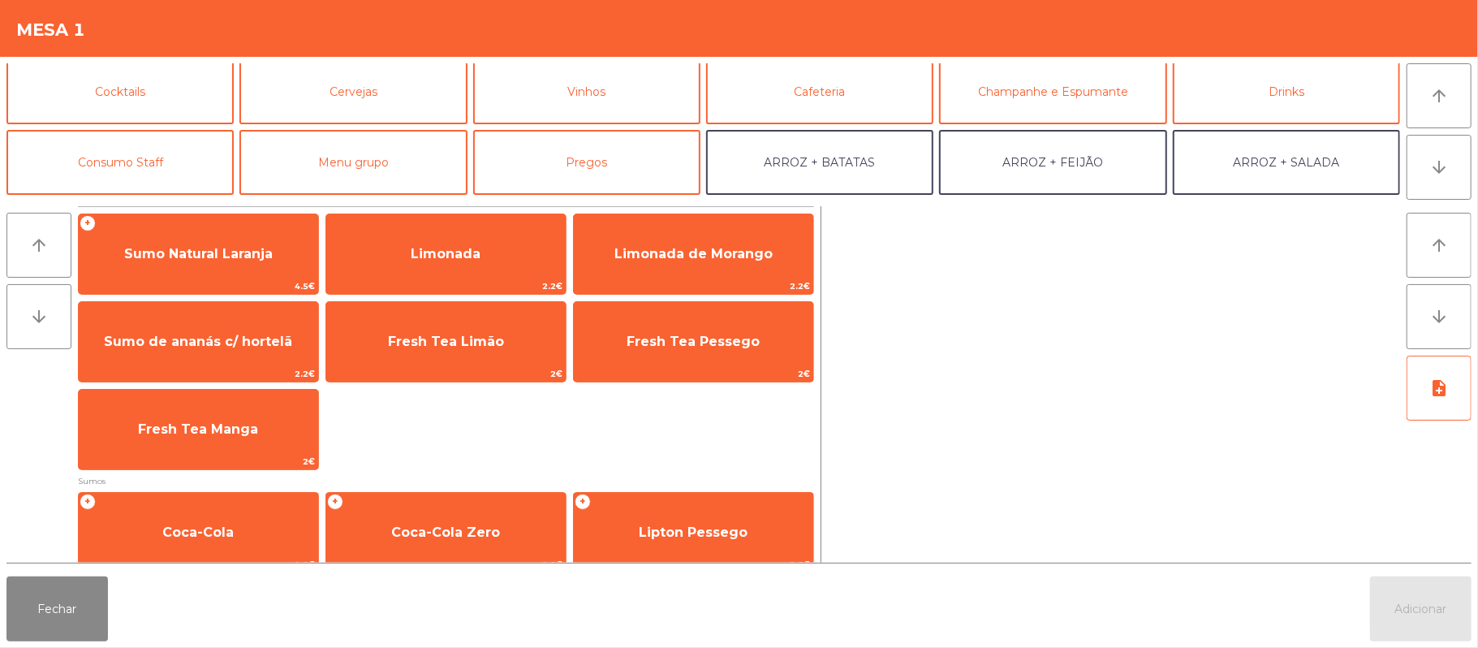
scroll to position [73, 0]
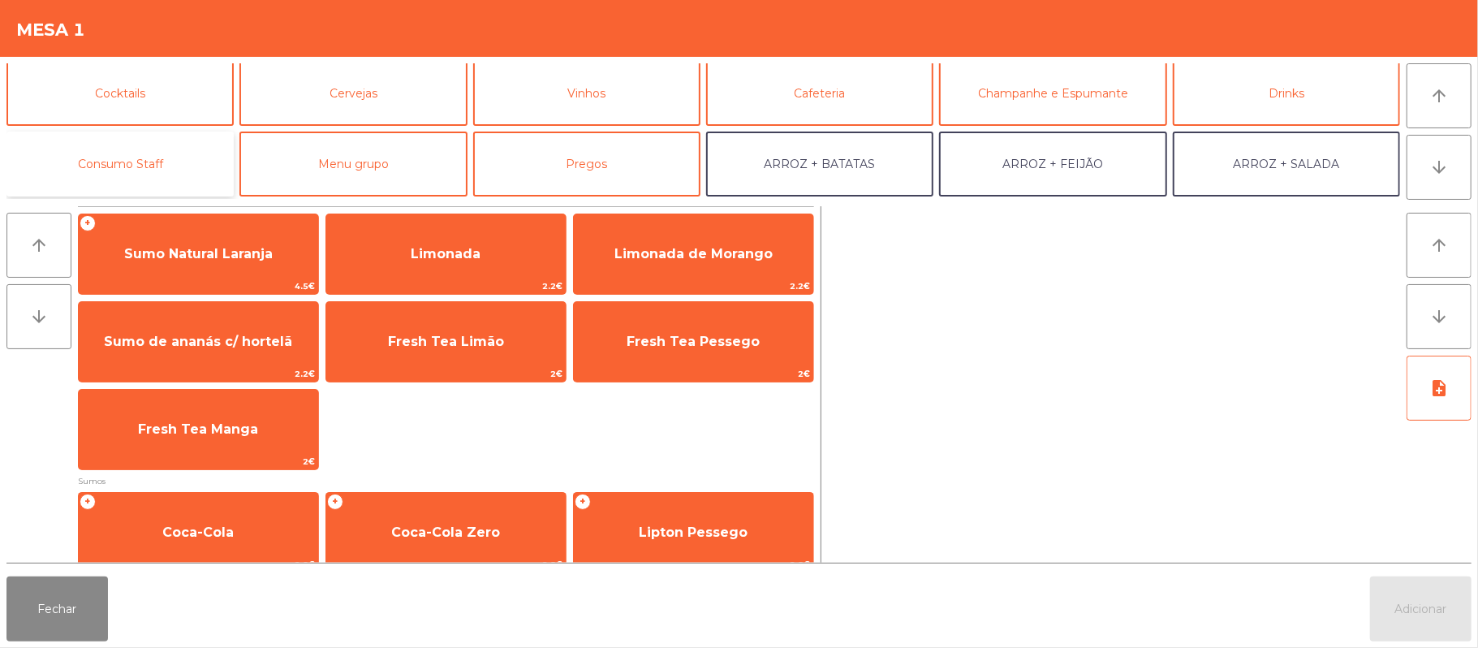
click at [130, 154] on button "Consumo Staff" at bounding box center [119, 164] width 227 height 65
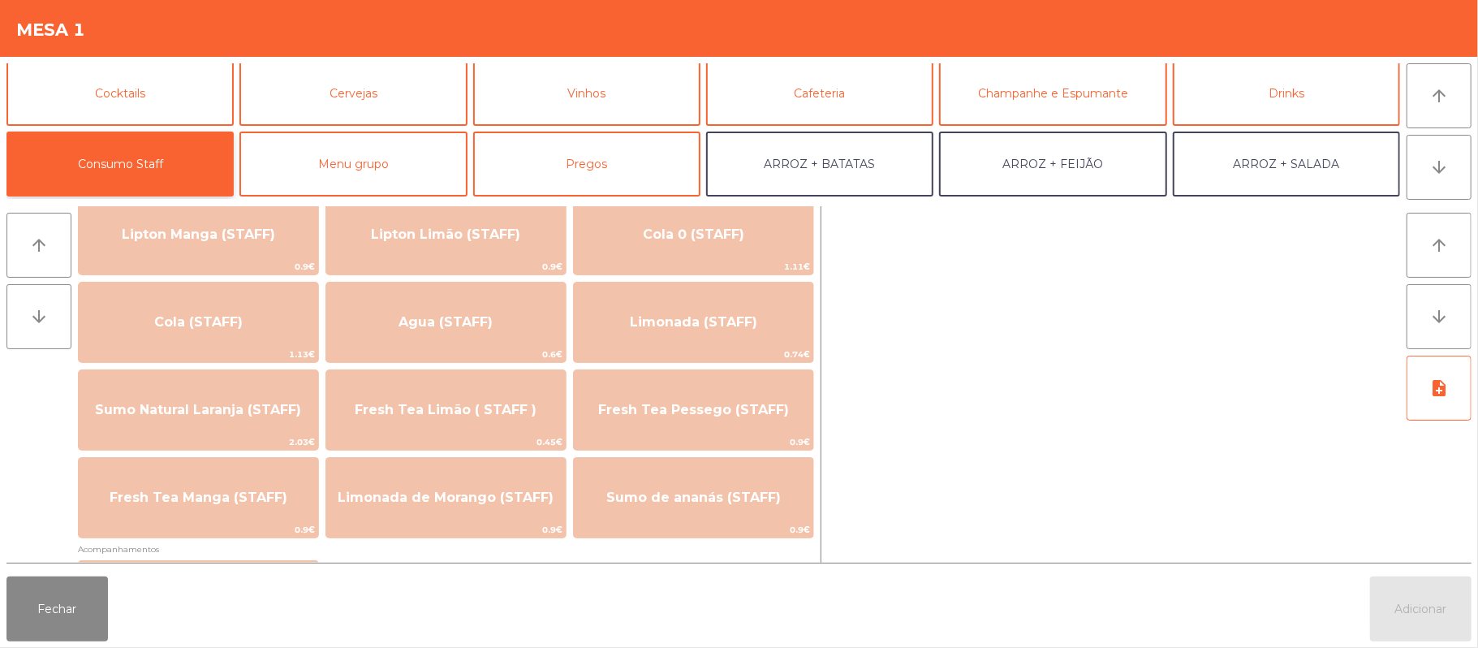
scroll to position [295, 0]
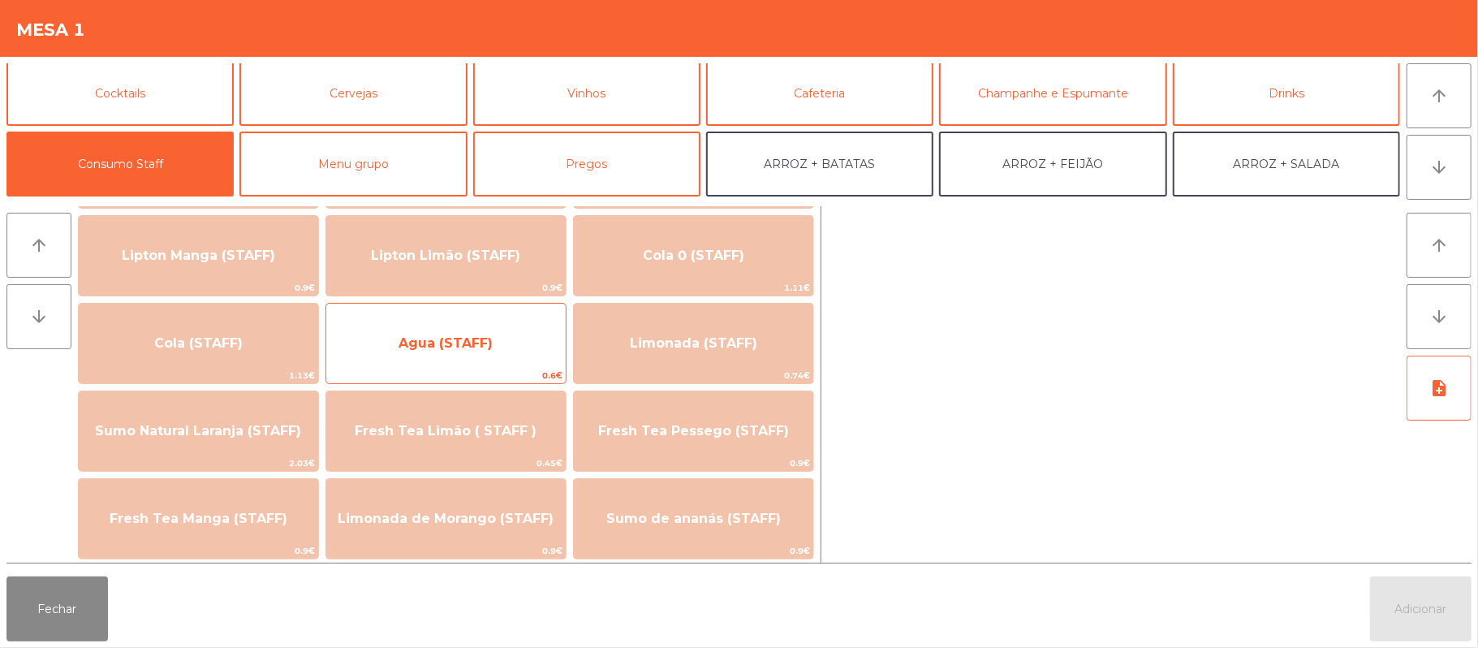
click at [498, 326] on span "Agua (STAFF)" at bounding box center [445, 343] width 239 height 44
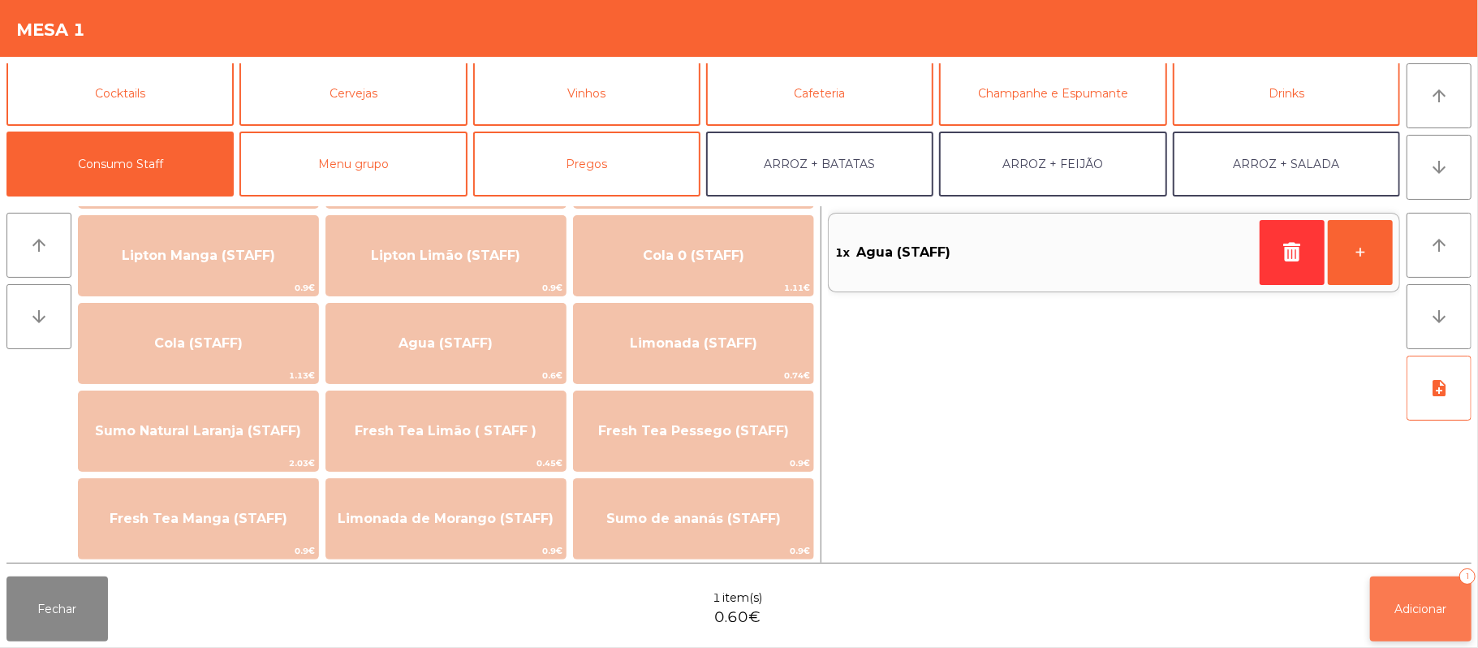
click at [1417, 620] on button "Adicionar 1" at bounding box center [1420, 608] width 101 height 65
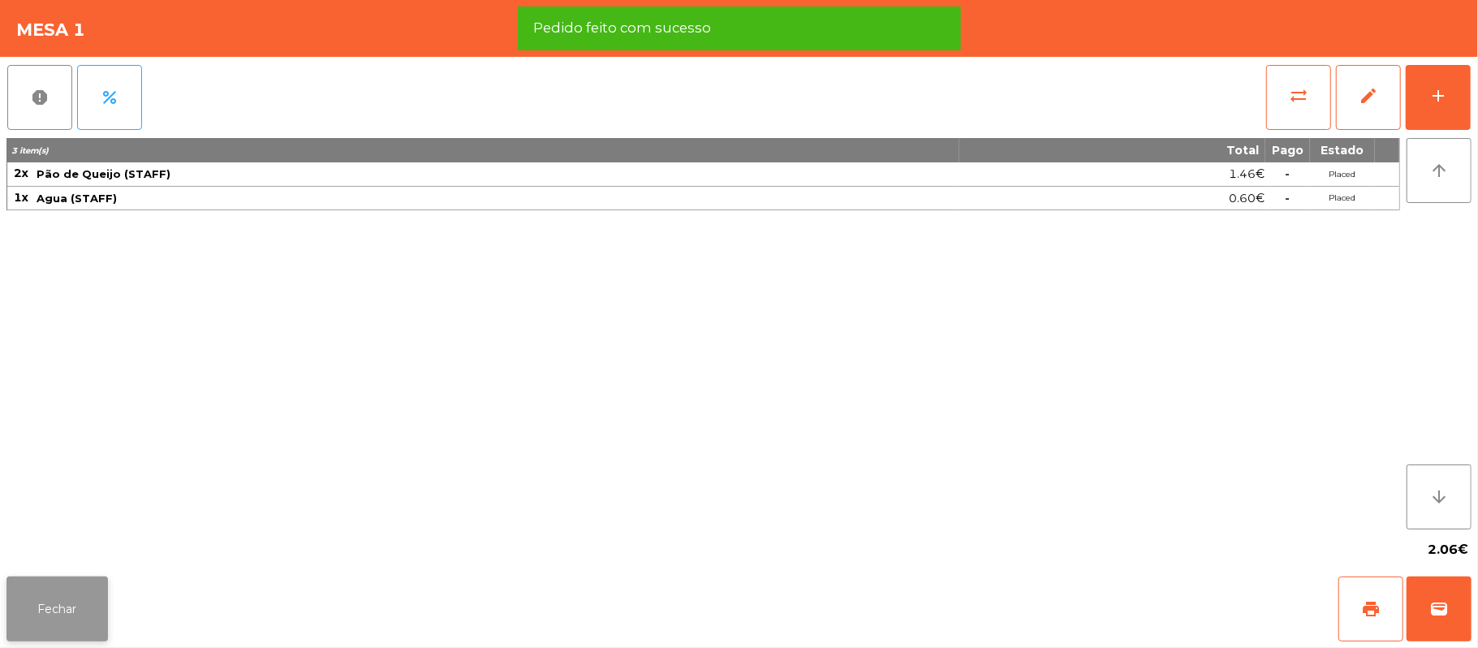
click at [106, 608] on button "Fechar" at bounding box center [56, 608] width 101 height 65
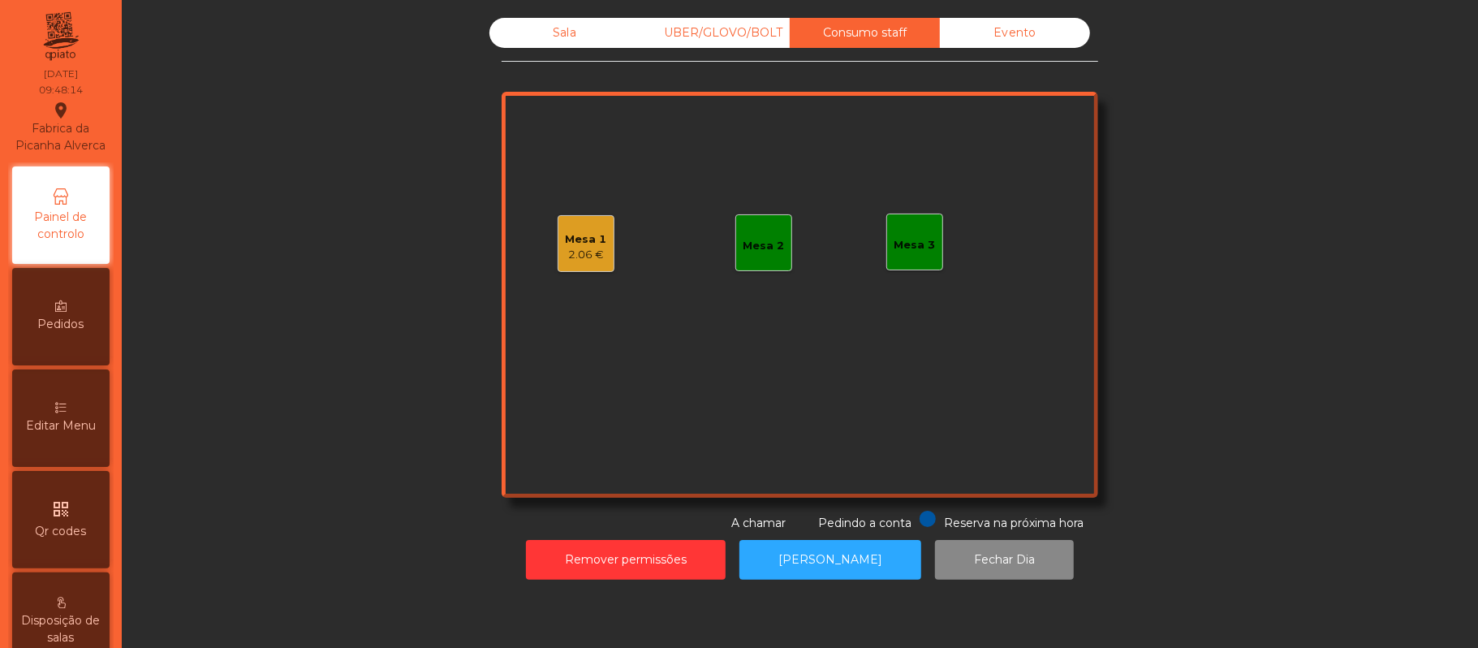
click at [588, 37] on div "Sala" at bounding box center [565, 33] width 150 height 30
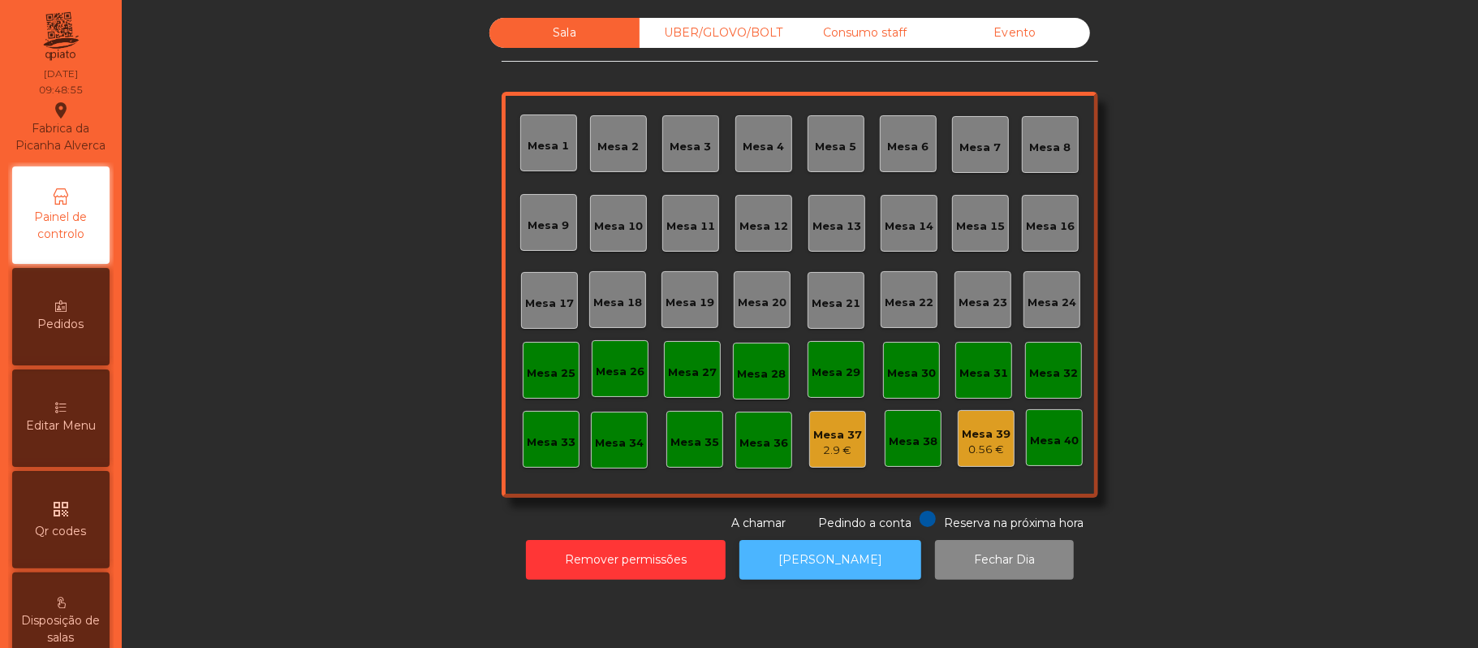
click at [809, 575] on button "[PERSON_NAME]" at bounding box center [831, 560] width 182 height 40
